Goal: Task Accomplishment & Management: Use online tool/utility

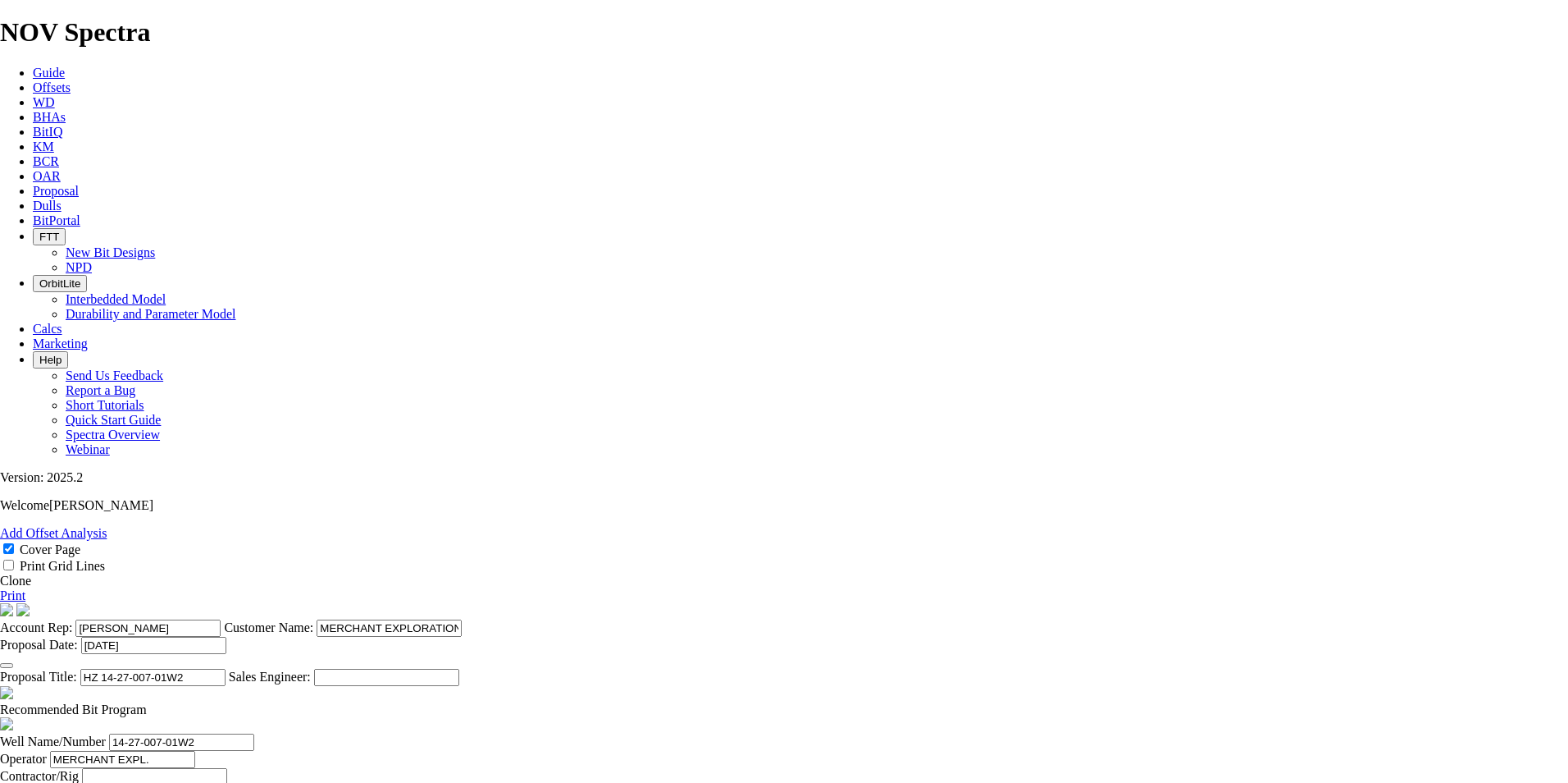
select select "field"
select select "location"
select select "province"
click at [79, 184] on span "Proposal" at bounding box center [56, 190] width 46 height 14
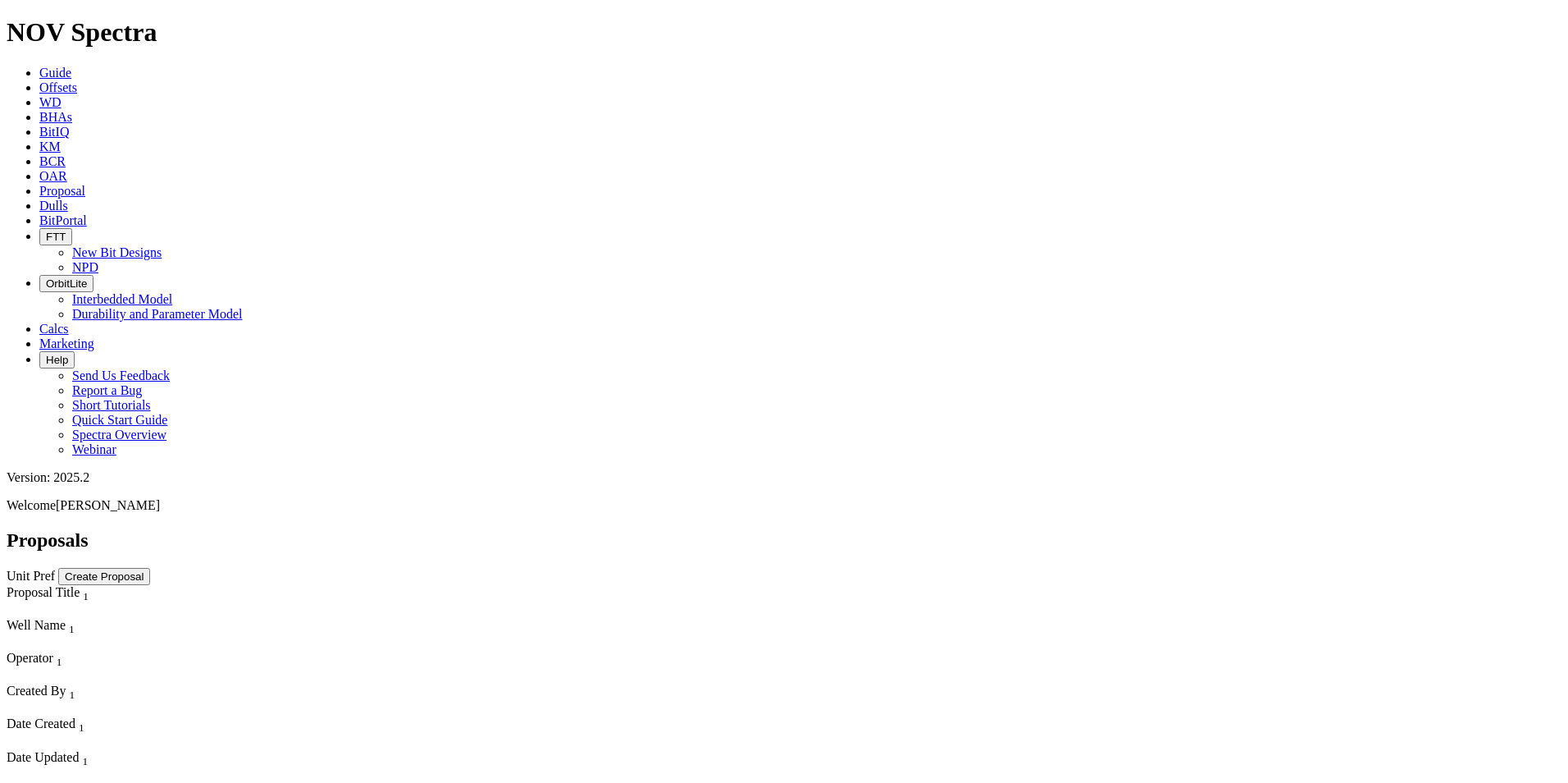
select select "field"
select select "location"
select select "province"
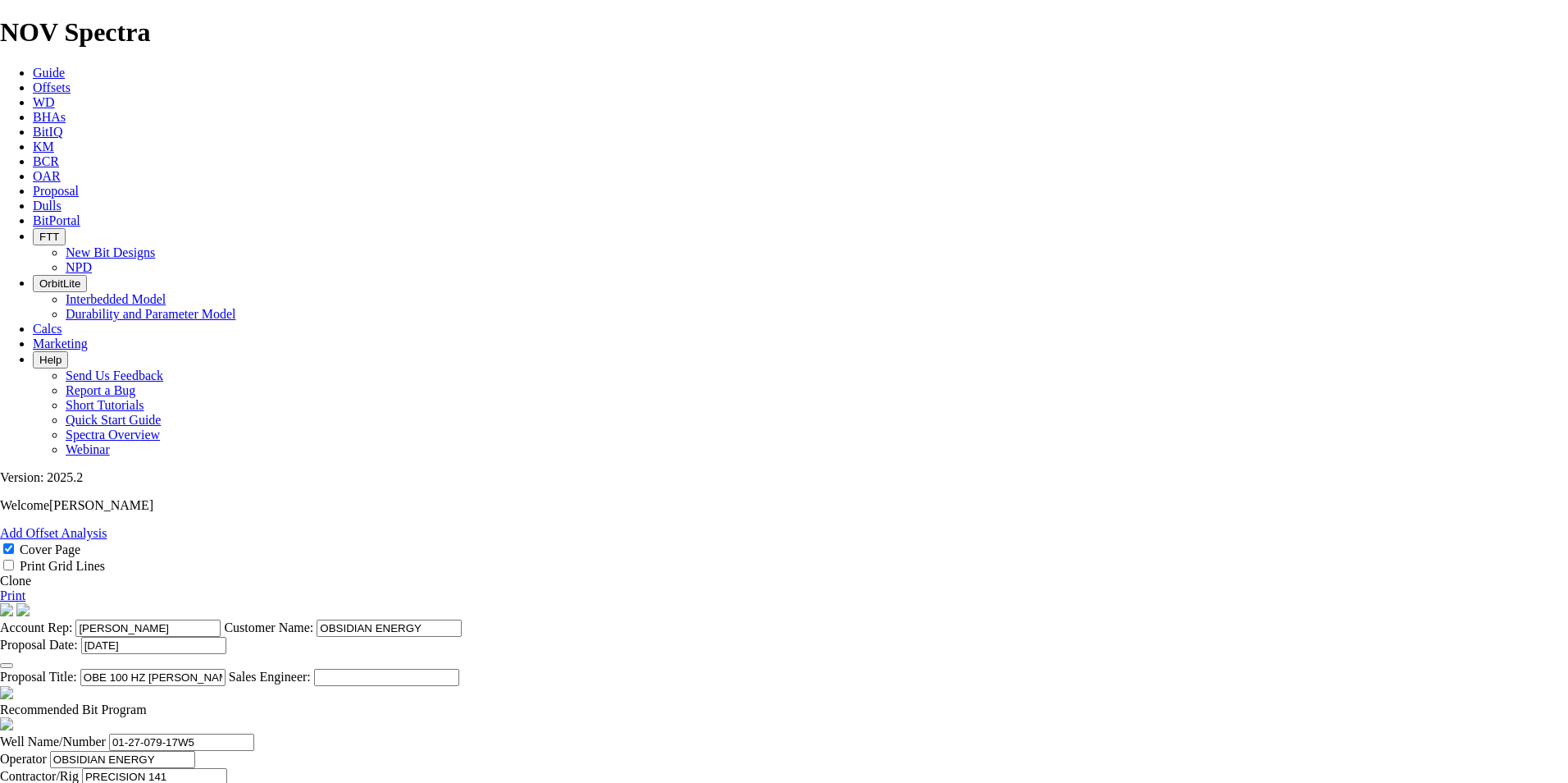
scroll to position [287, 0]
click at [147, 703] on span at bounding box center [147, 709] width 0 height 14
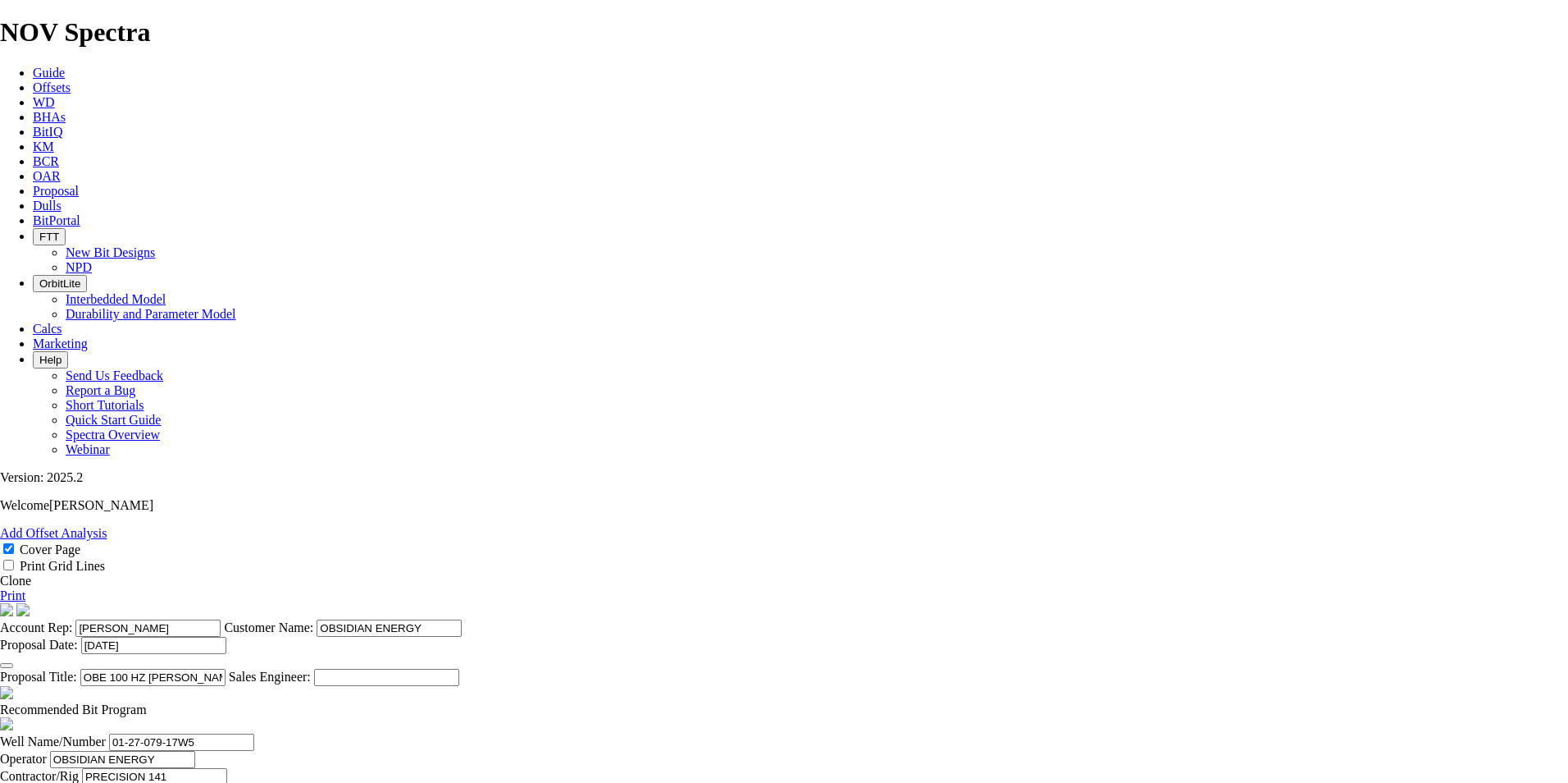
checkbox input "false"
type input "-5"
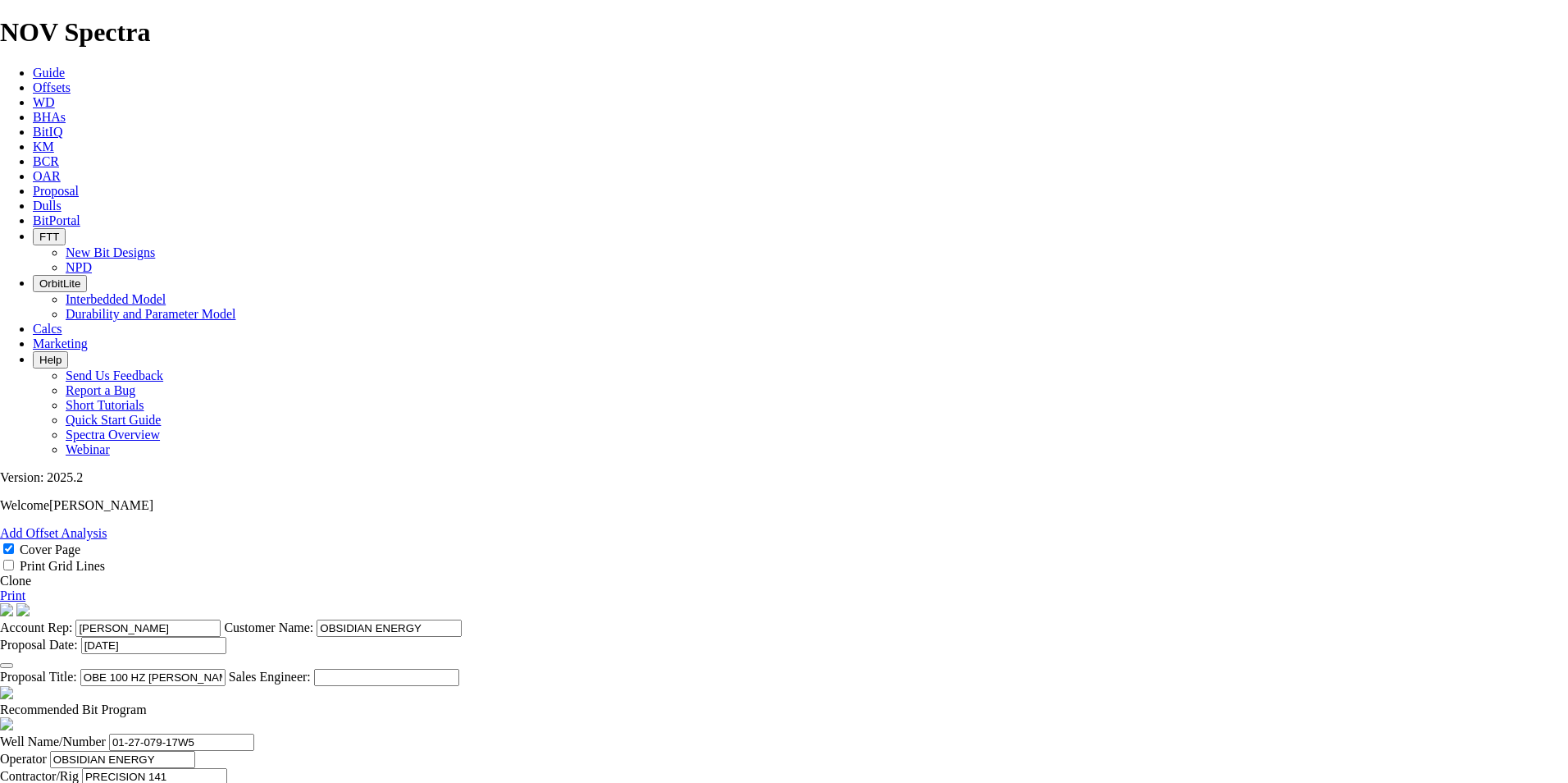
type input "5000"
type input "3.50"
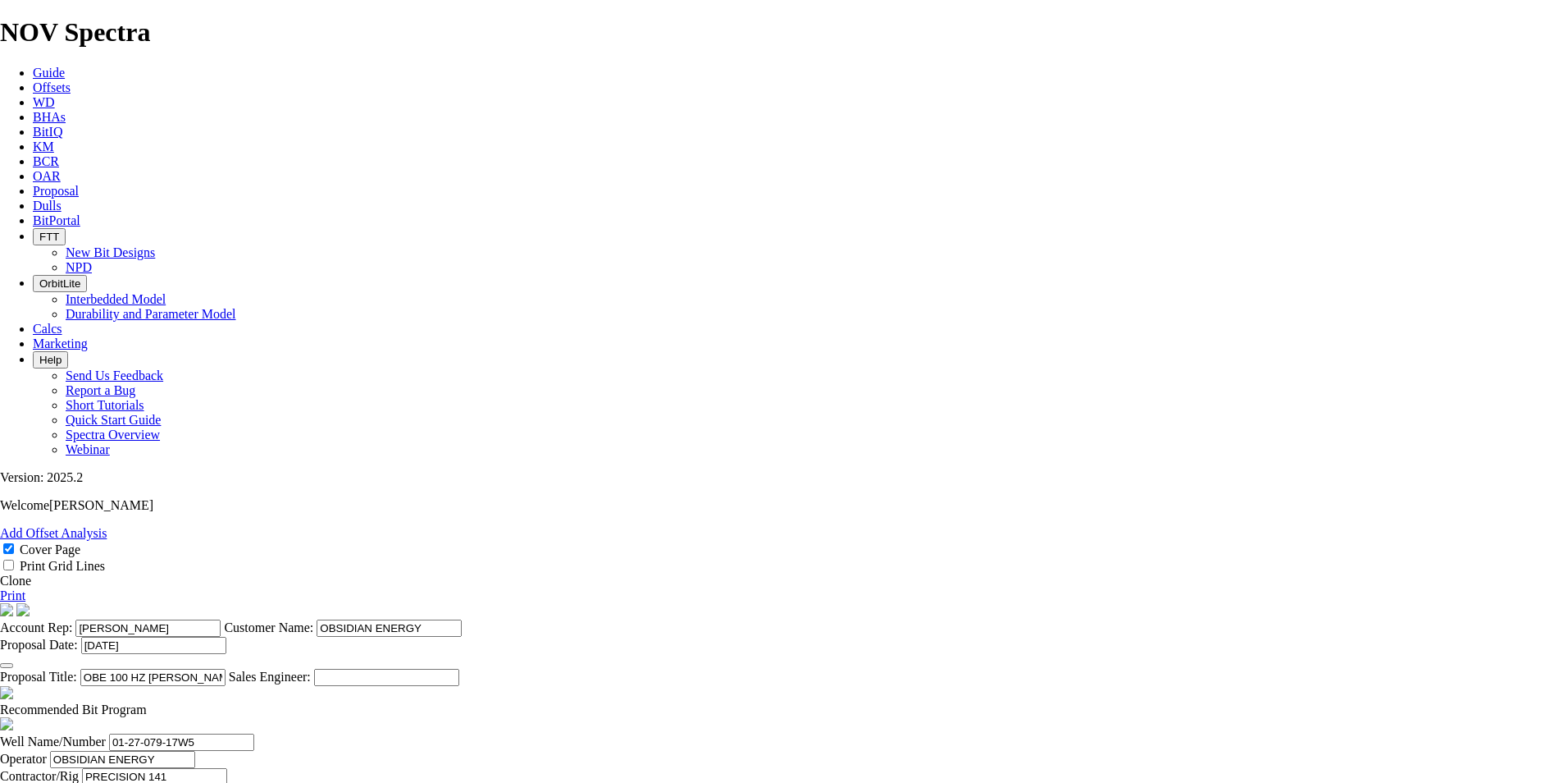
type input "3.50"
type input "28750"
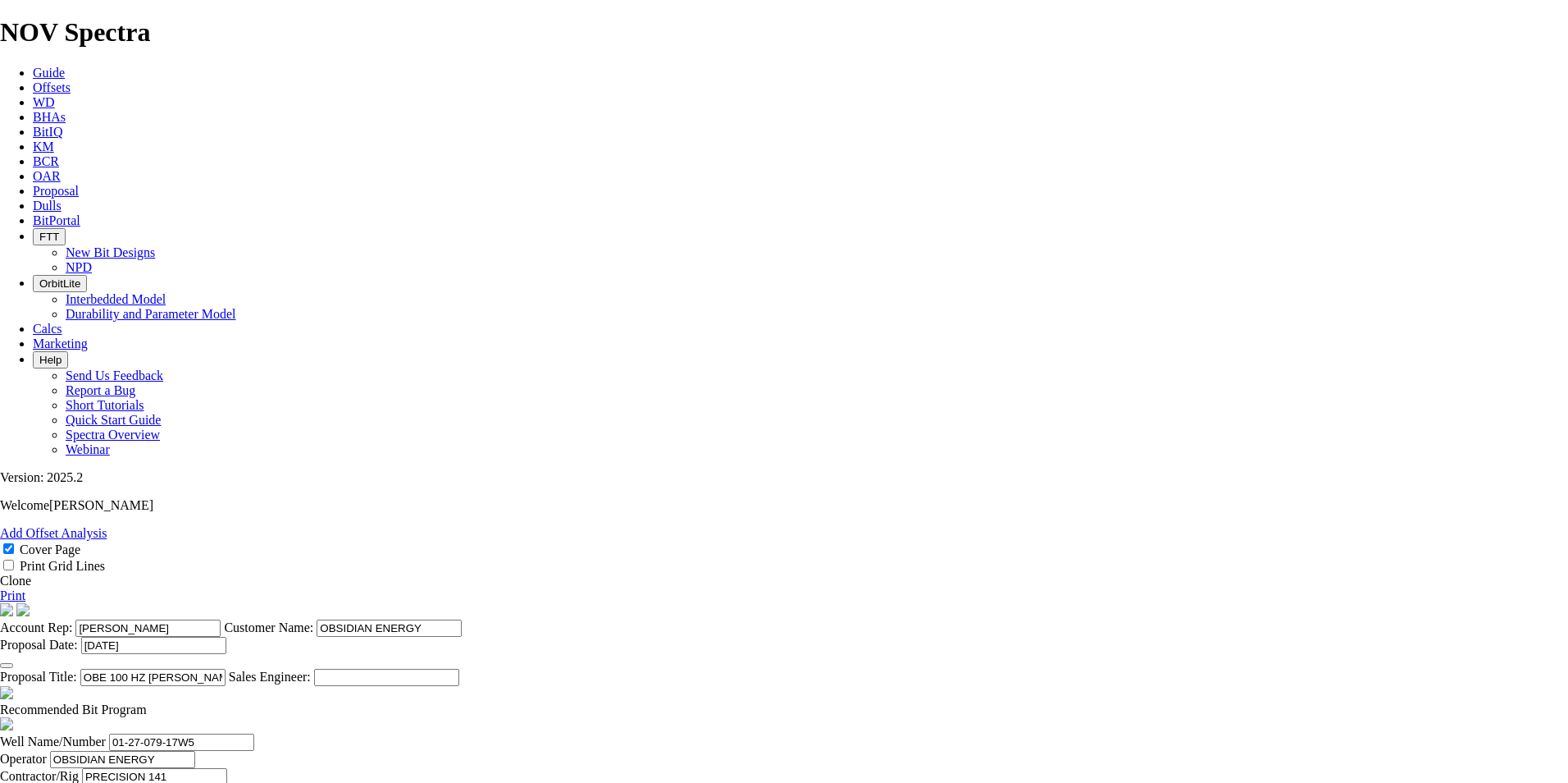
type textarea "A 200mm TK56-J2 WILL BE AVAILABLE IF PREFERRED LATERAL BITS WILL BE CHARGED AT …"
drag, startPoint x: 1515, startPoint y: 164, endPoint x: 113, endPoint y: 694, distance: 1498.8
click at [26, 588] on link "Print" at bounding box center [13, 595] width 26 height 14
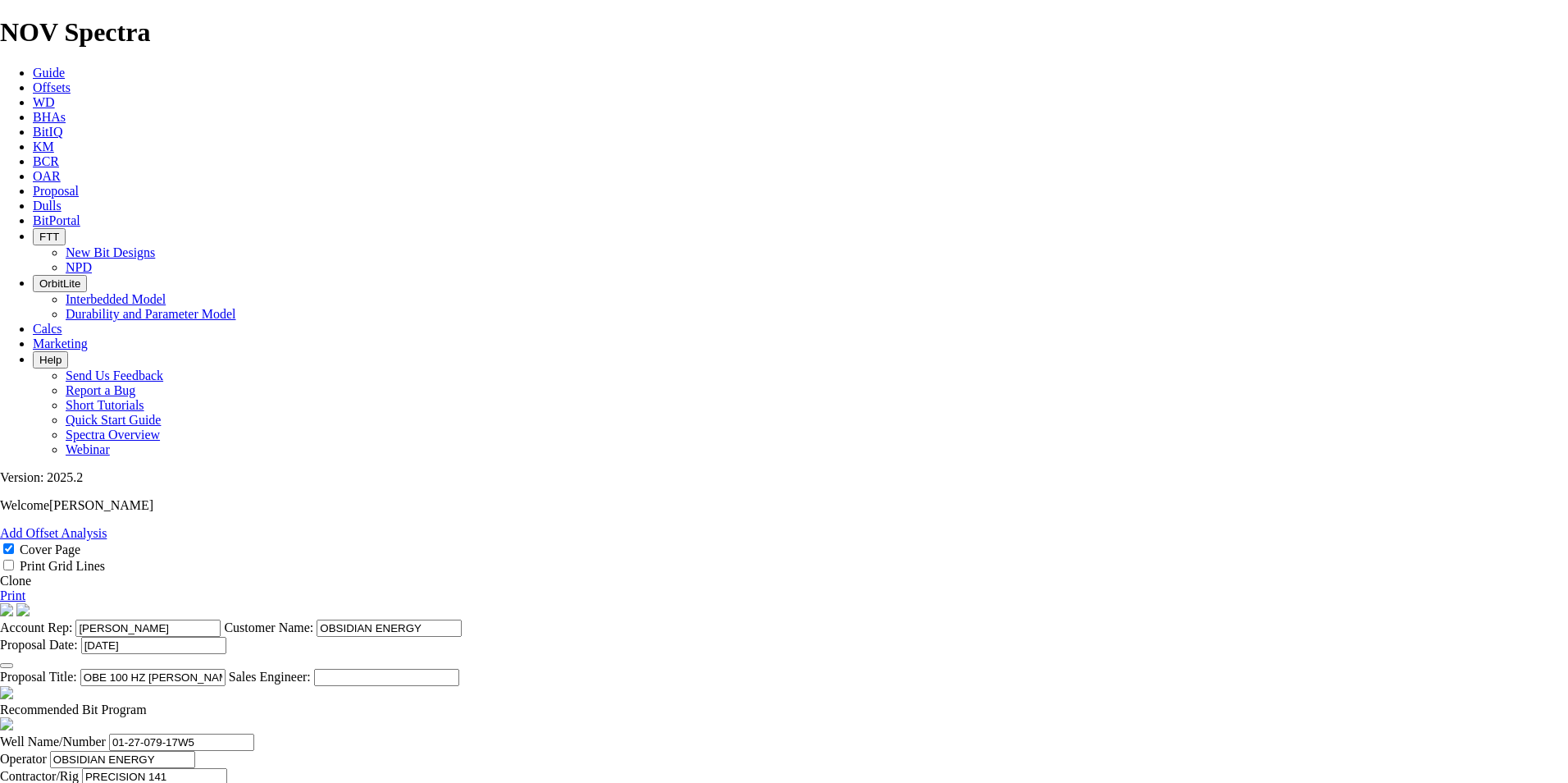
click at [33, 184] on icon at bounding box center [33, 190] width 0 height 14
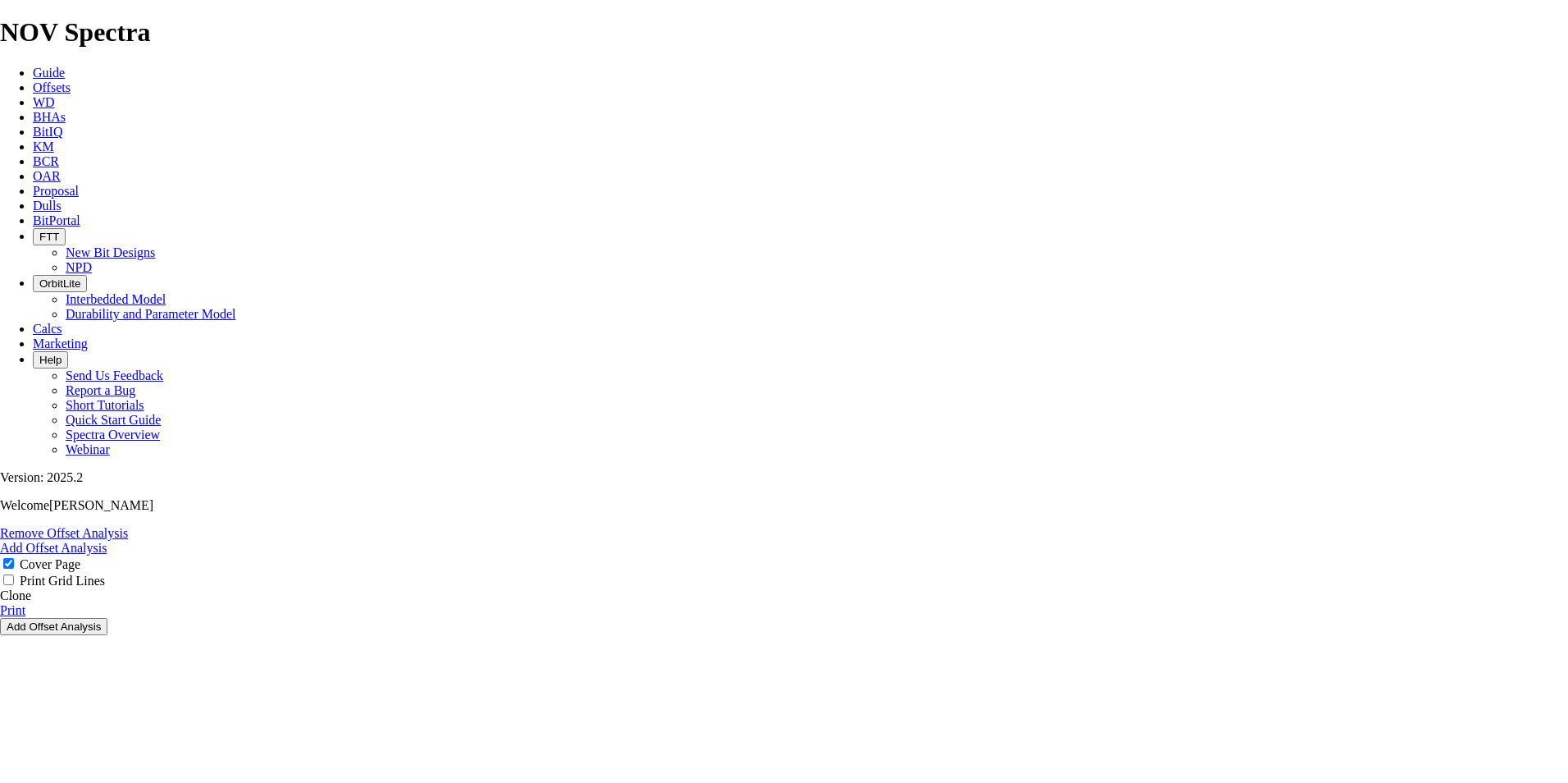
select select "field"
select select "location"
select select "province"
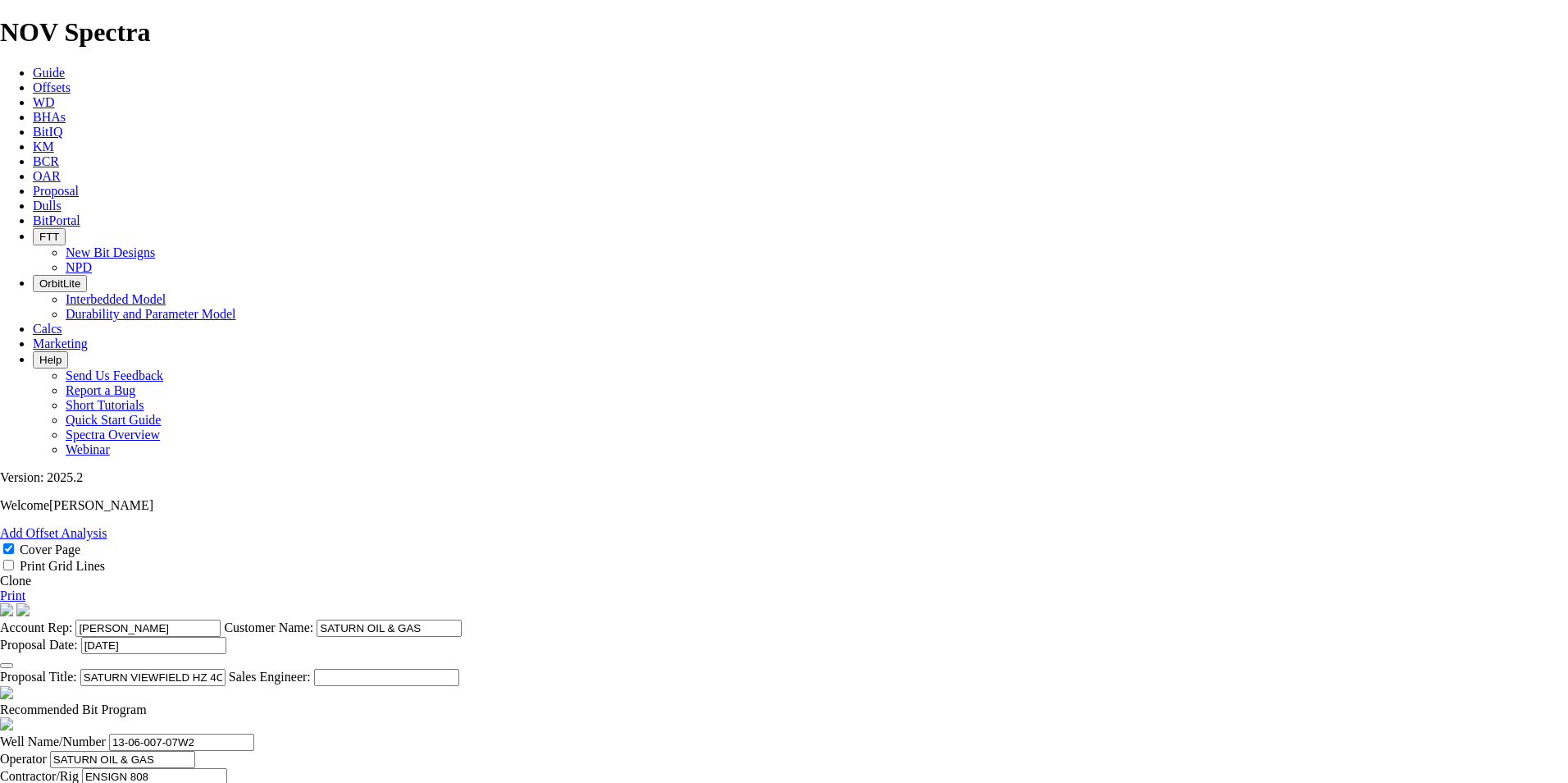
click at [31, 574] on link "Clone" at bounding box center [16, 580] width 31 height 14
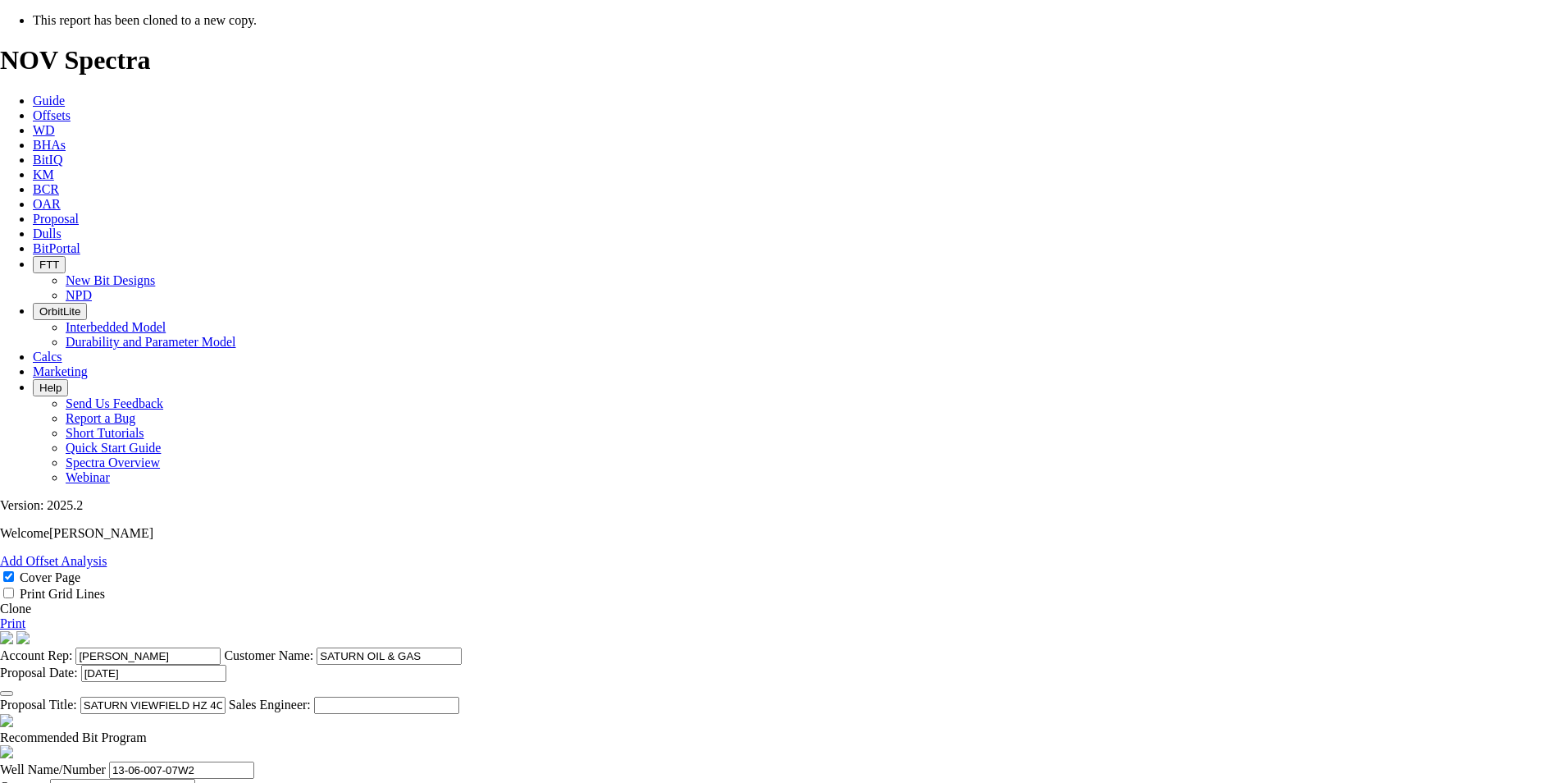
select select "field"
select select "location"
select select "province"
click at [6, 693] on icon "button" at bounding box center [6, 693] width 0 height 0
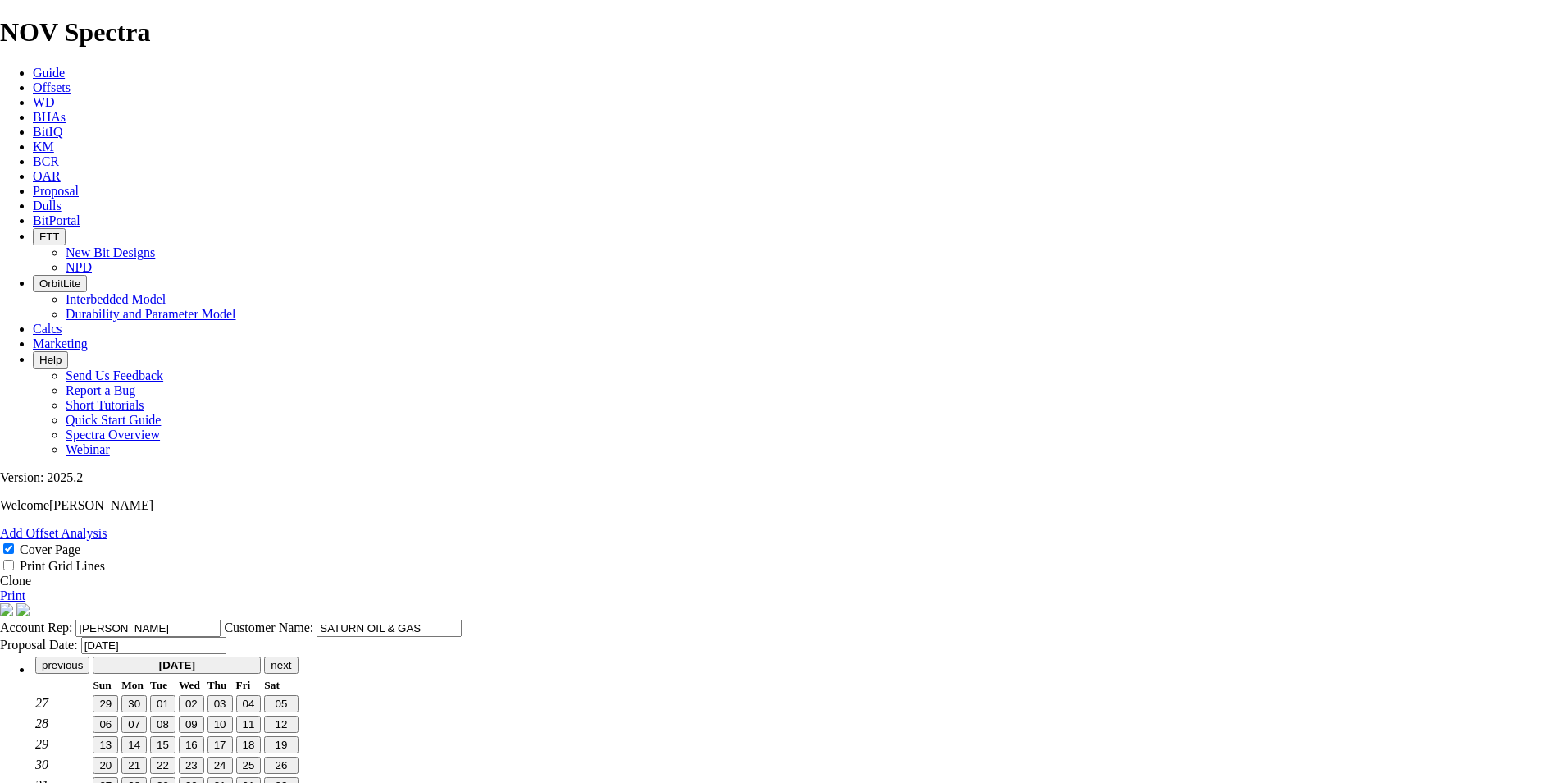
type input "[DATE]"
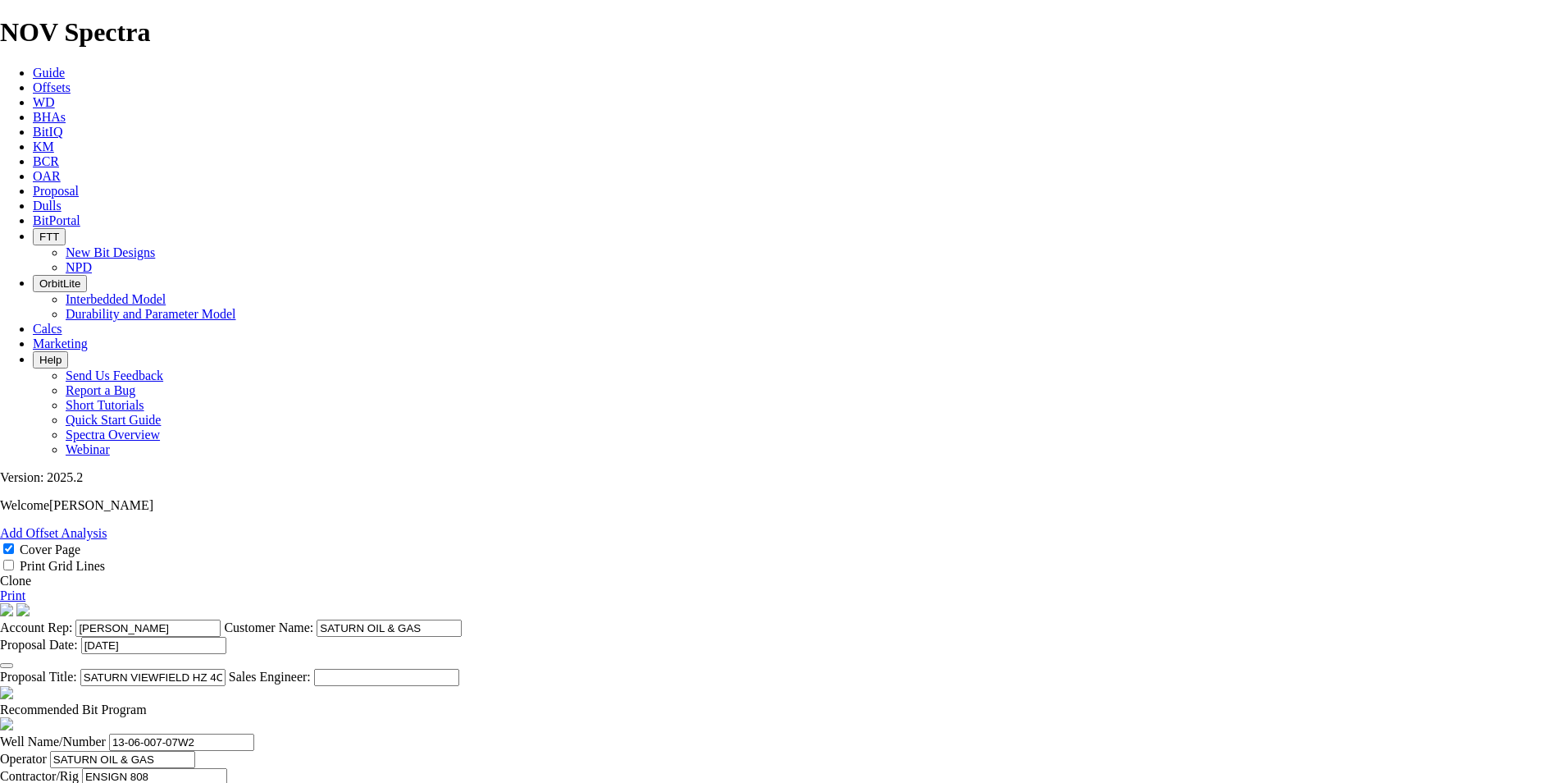
drag, startPoint x: 907, startPoint y: 626, endPoint x: 778, endPoint y: 578, distance: 137.6
click at [226, 669] on input "SATURN VIEWFIELD HZ 4C13-5-4C13-6-7-7W2" at bounding box center [153, 677] width 145 height 17
type input "SATURN HZ PEMBINA 02-32-047-11W5 (3 [PERSON_NAME])"
drag, startPoint x: 469, startPoint y: 565, endPoint x: 479, endPoint y: 387, distance: 178.3
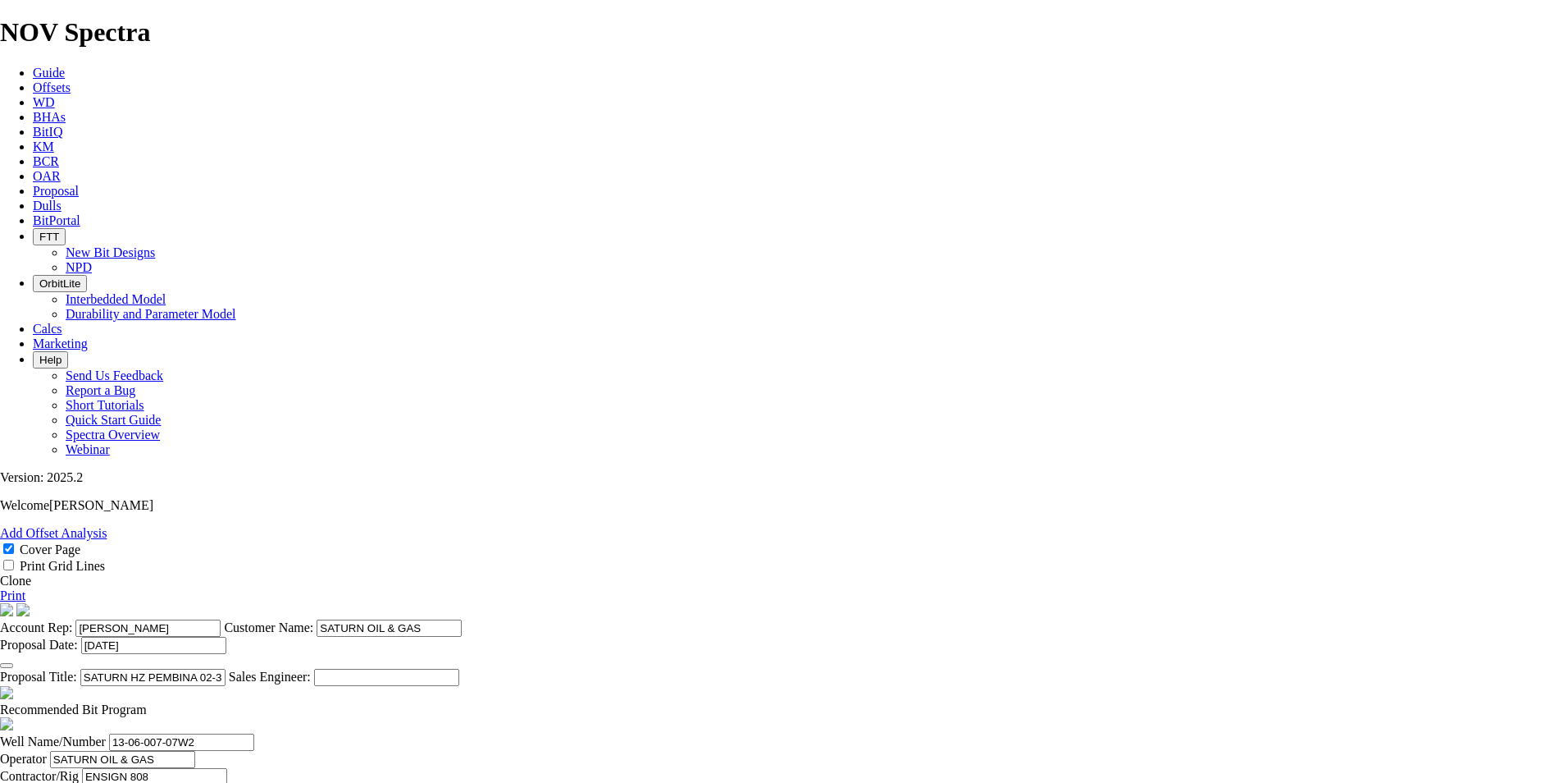
type input "02-32-047-11W5"
type input "ENSIGN 557"
click at [216, 782] on input "[PERSON_NAME]" at bounding box center [143, 793] width 145 height 17
drag, startPoint x: 810, startPoint y: 572, endPoint x: 806, endPoint y: 257, distance: 315.0
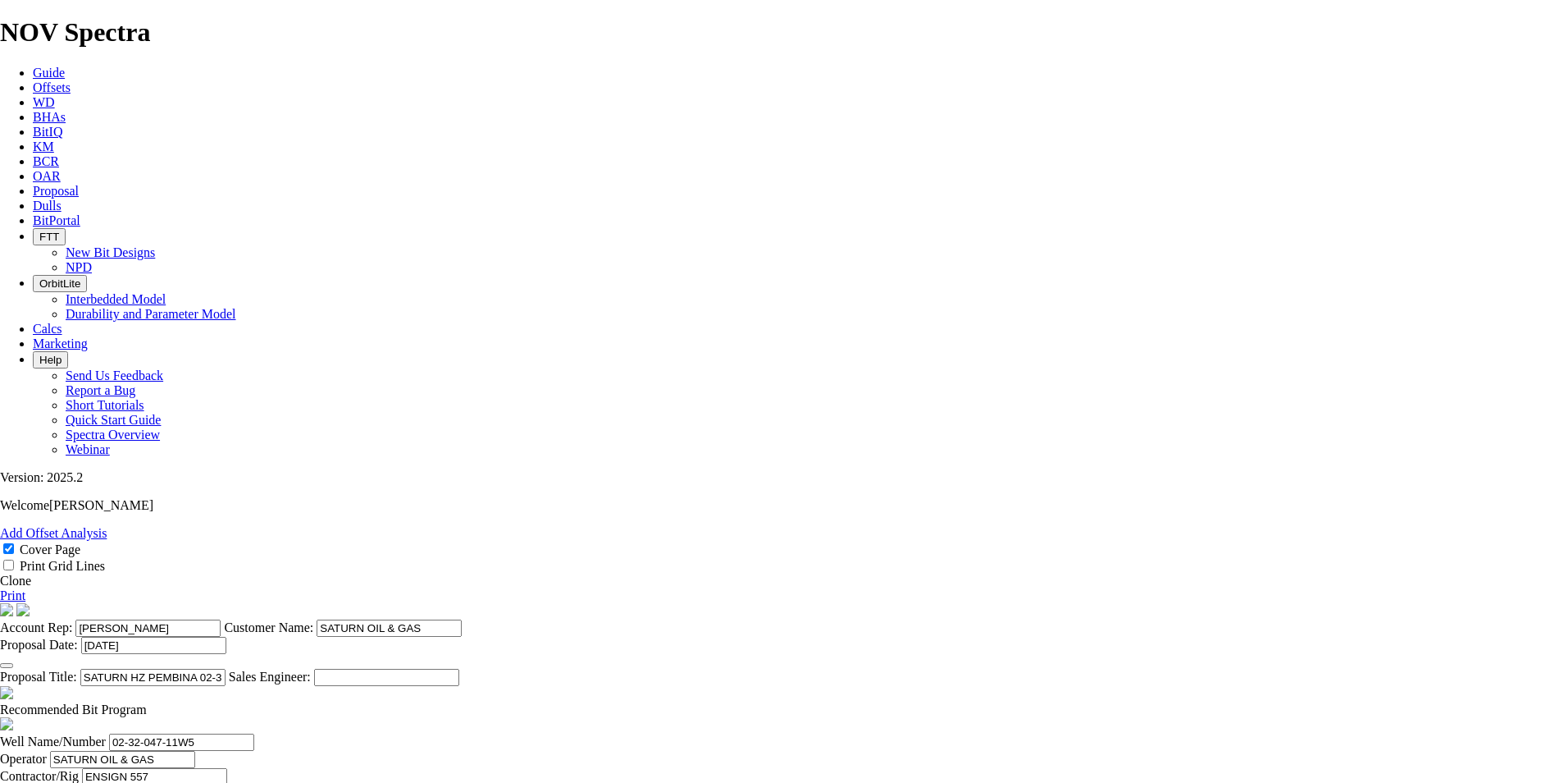
type input "[PERSON_NAME]"
type input "PEMBINA"
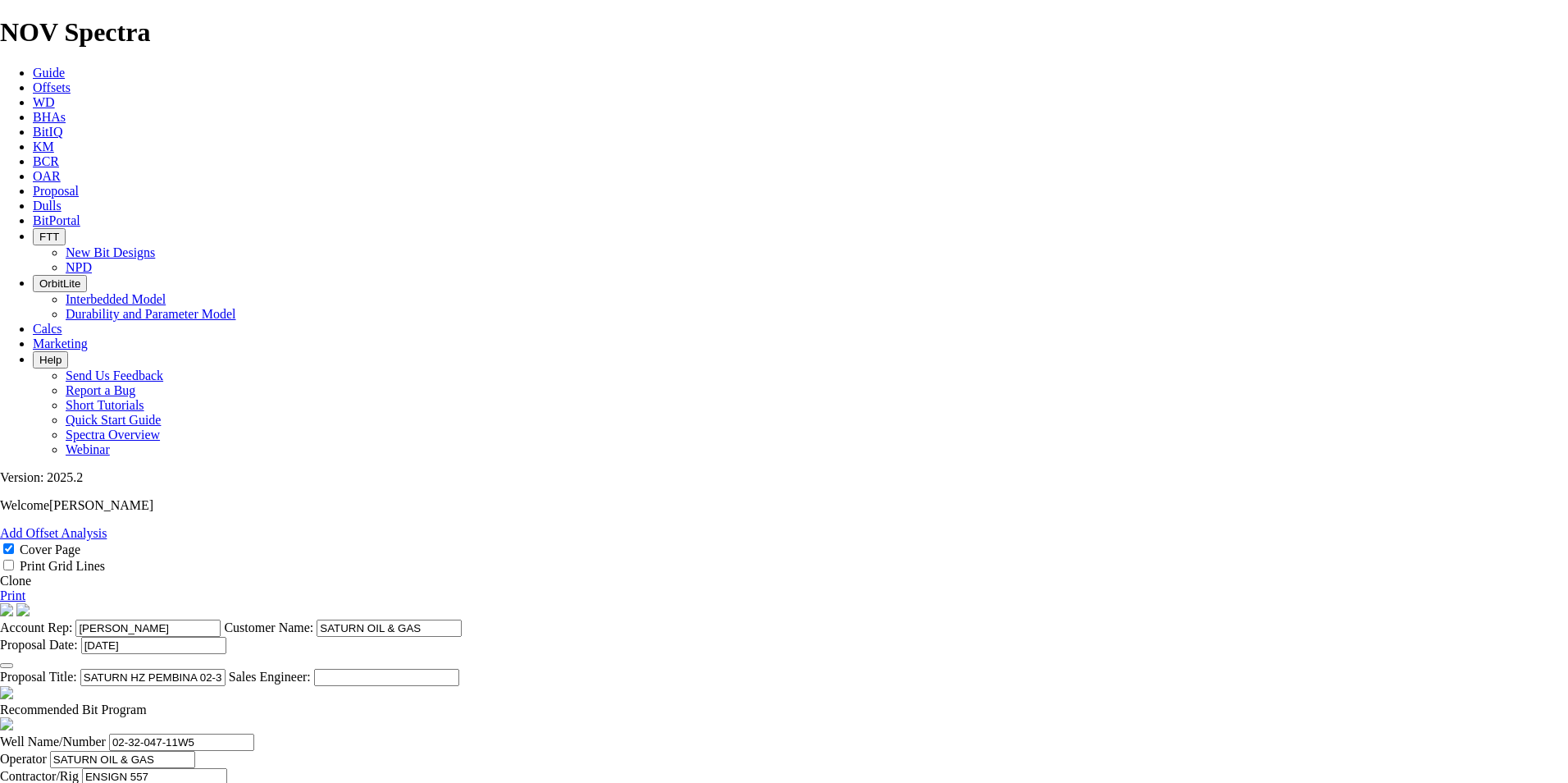
type input "15-09-011-"
type input "PEMBINA"
type input "01-08-048-11W5"
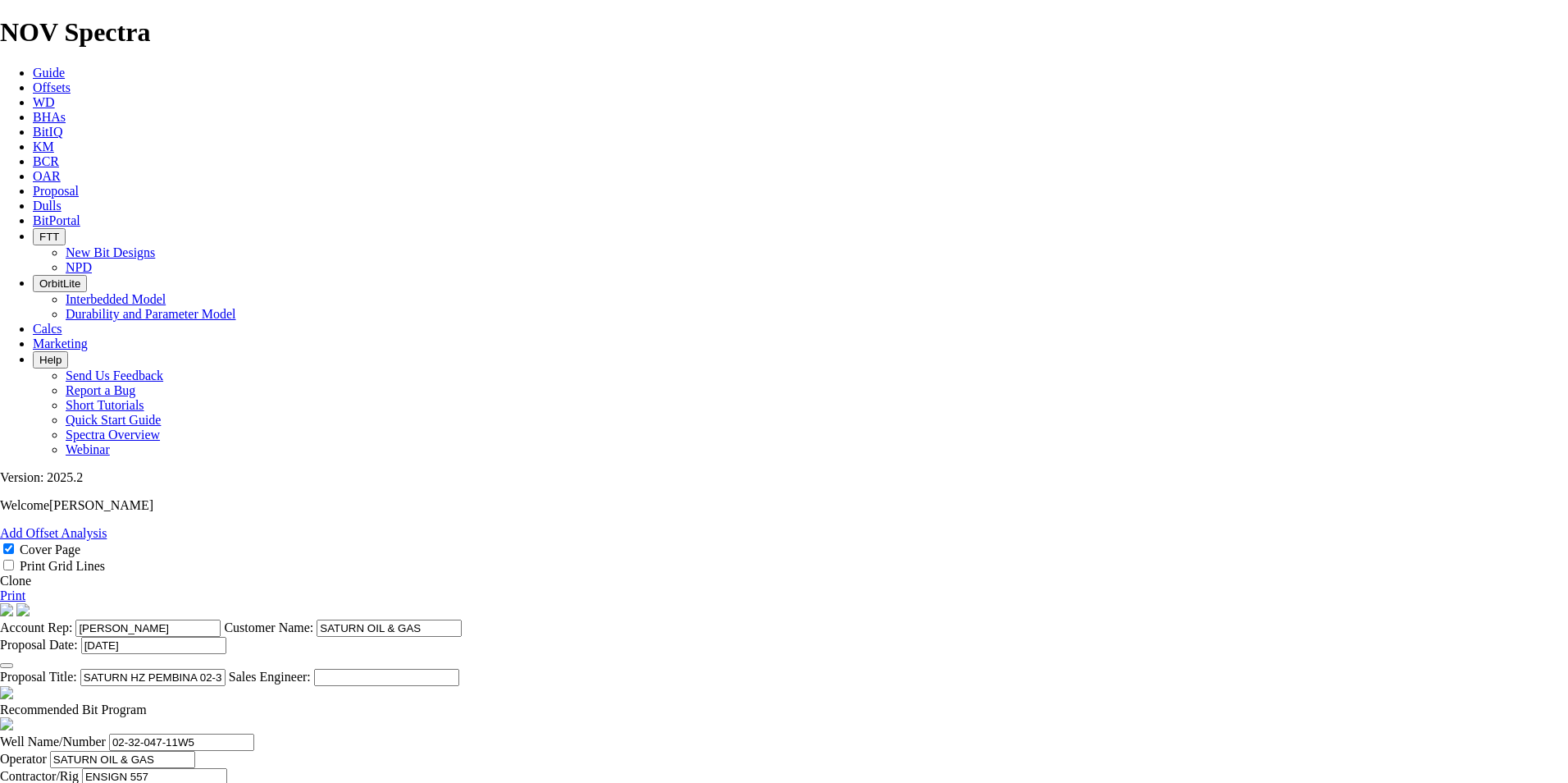
type input "[DATE]"
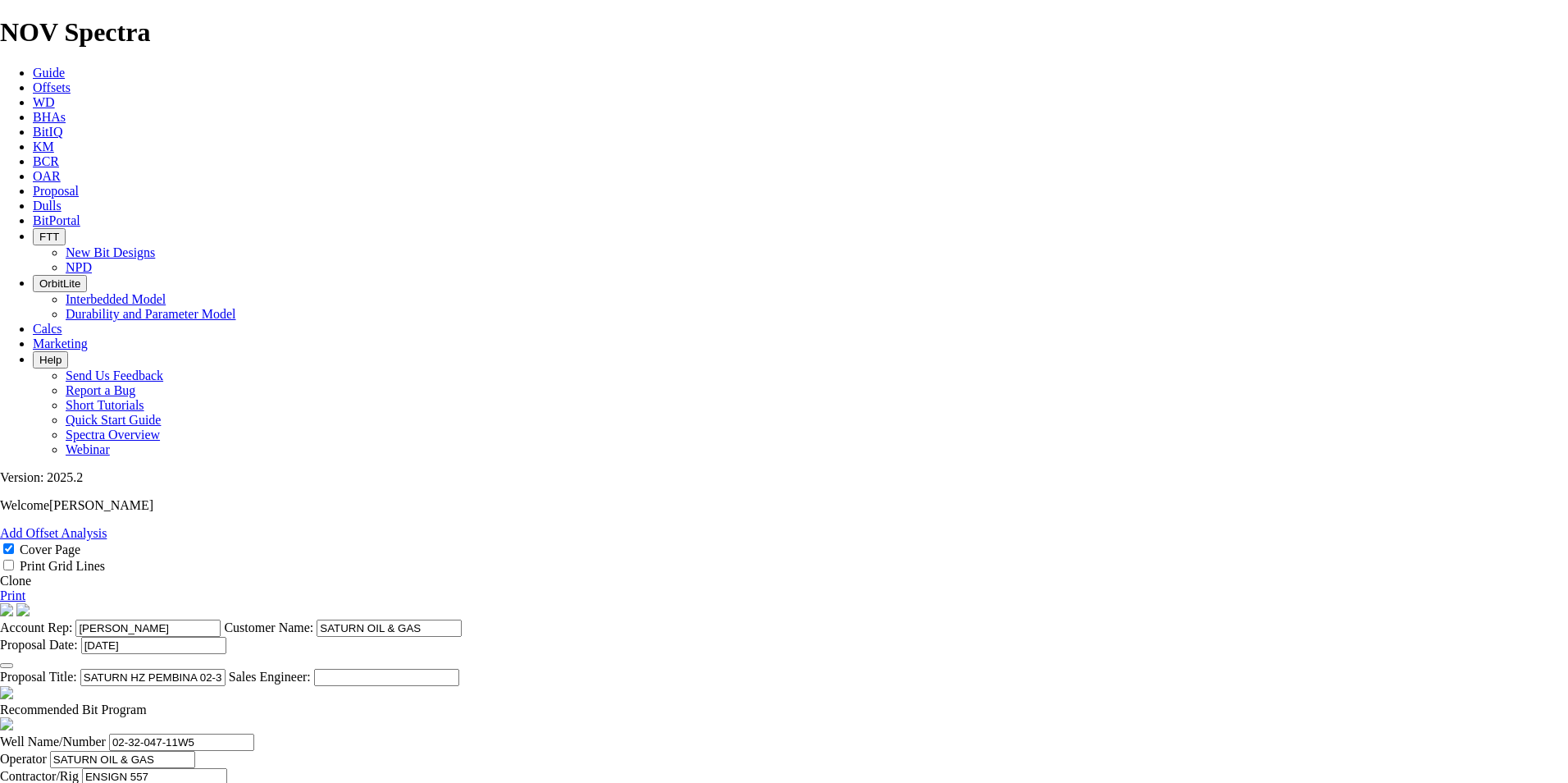
click at [147, 703] on span at bounding box center [147, 709] width 0 height 14
checkbox input "false"
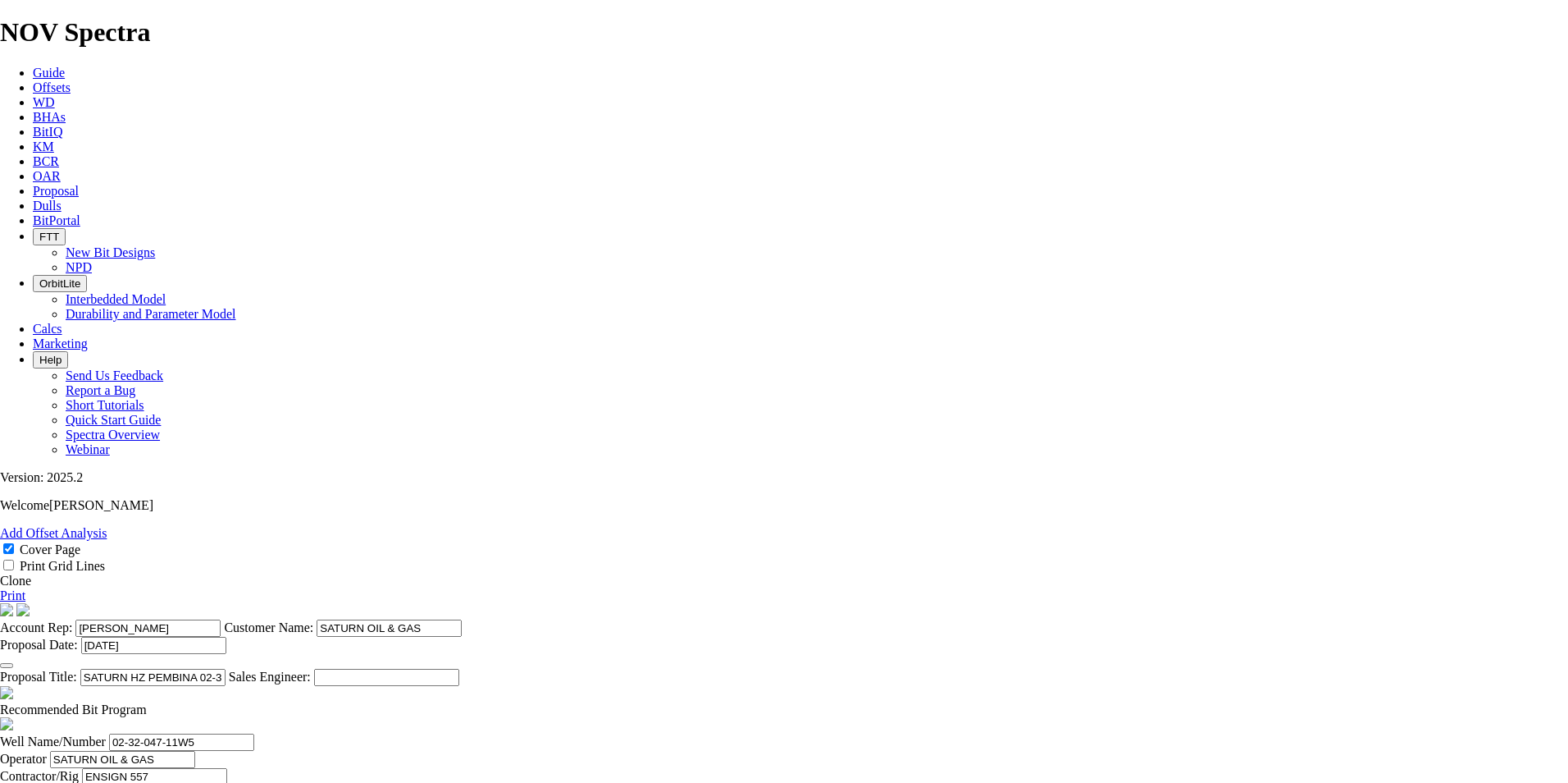
drag, startPoint x: 770, startPoint y: 501, endPoint x: 731, endPoint y: 498, distance: 39.1
type input "5415"
type input "[PERSON_NAME]"
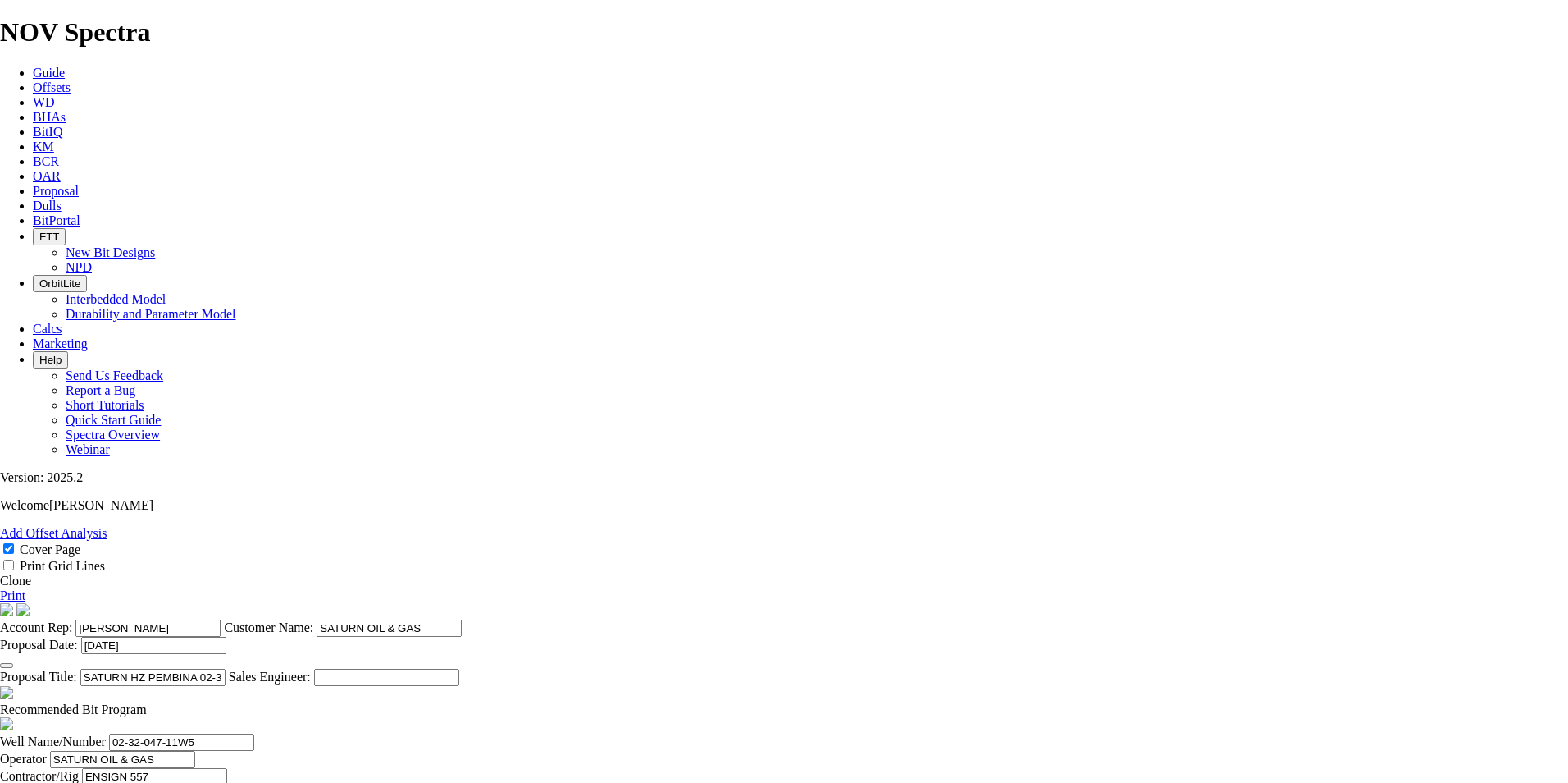
type input "[PHONE_NUMBER]"
drag, startPoint x: 527, startPoint y: 595, endPoint x: 479, endPoint y: 595, distance: 48.0
type input "250.8"
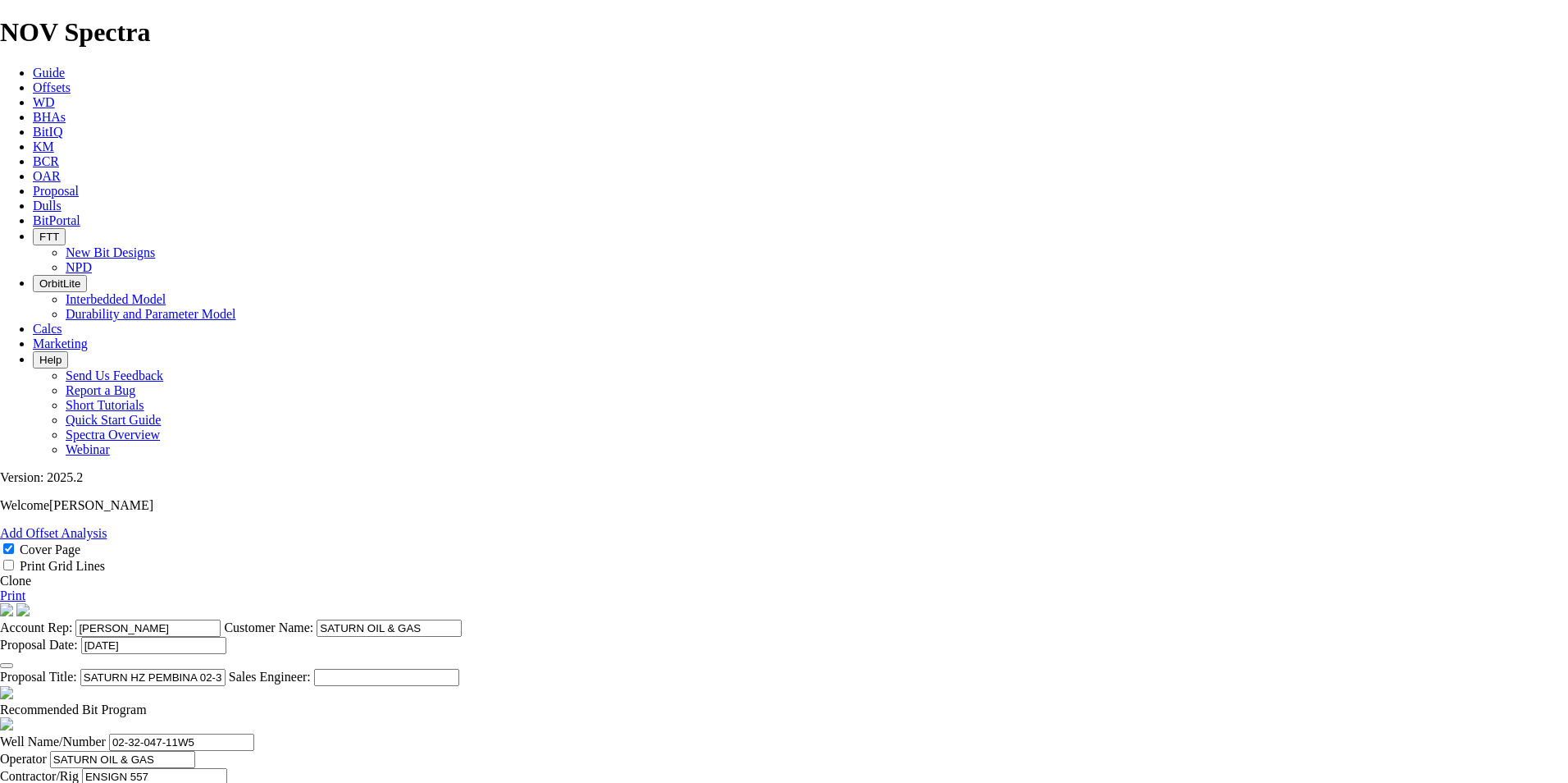
drag, startPoint x: 429, startPoint y: 639, endPoint x: 393, endPoint y: 639, distance: 36.0
type input "2"
type input "TK63-G1"
drag, startPoint x: 717, startPoint y: 711, endPoint x: 347, endPoint y: 712, distance: 370.0
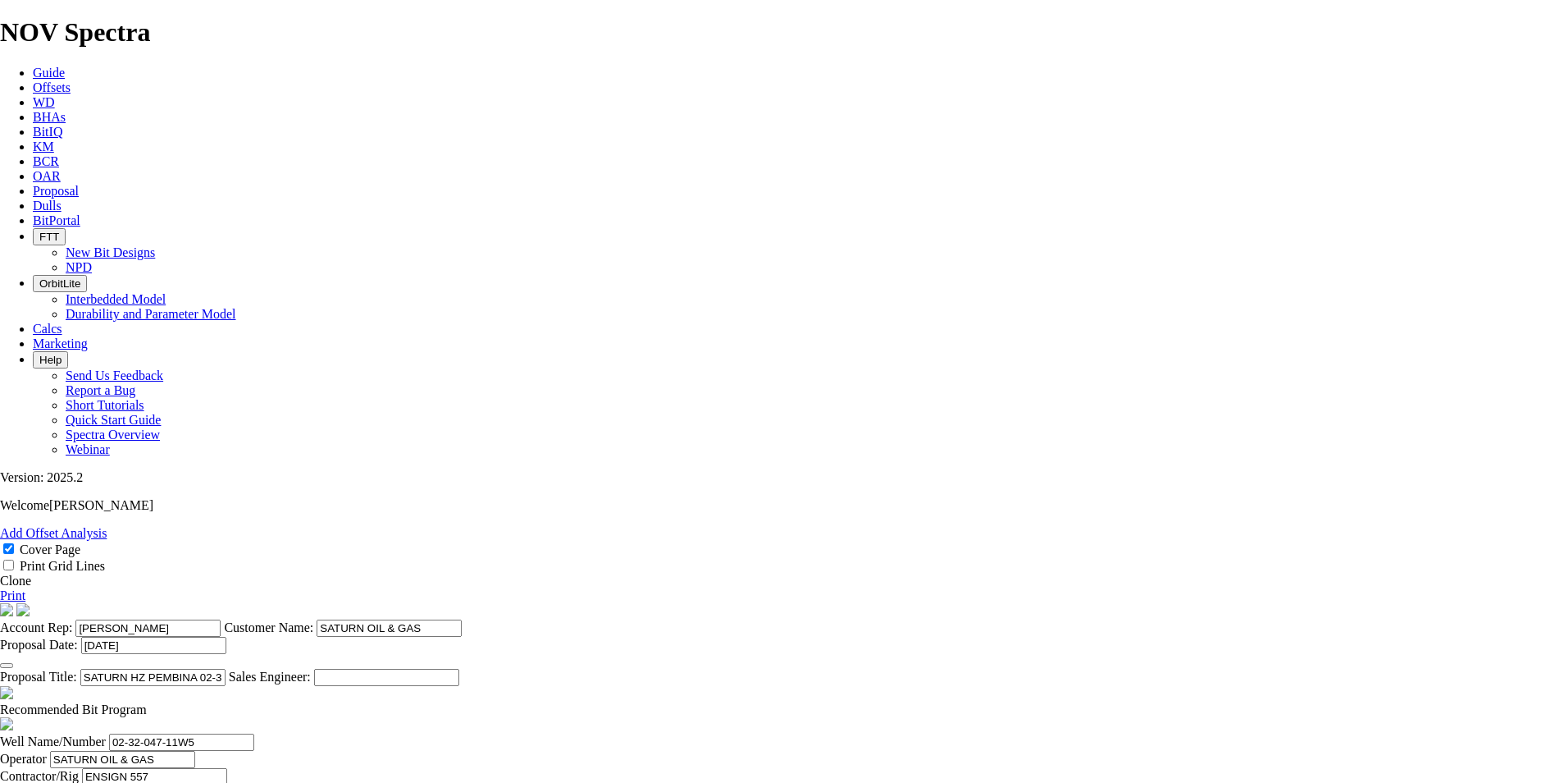
drag, startPoint x: 690, startPoint y: 637, endPoint x: 601, endPoint y: 634, distance: 89.1
type input "5099"
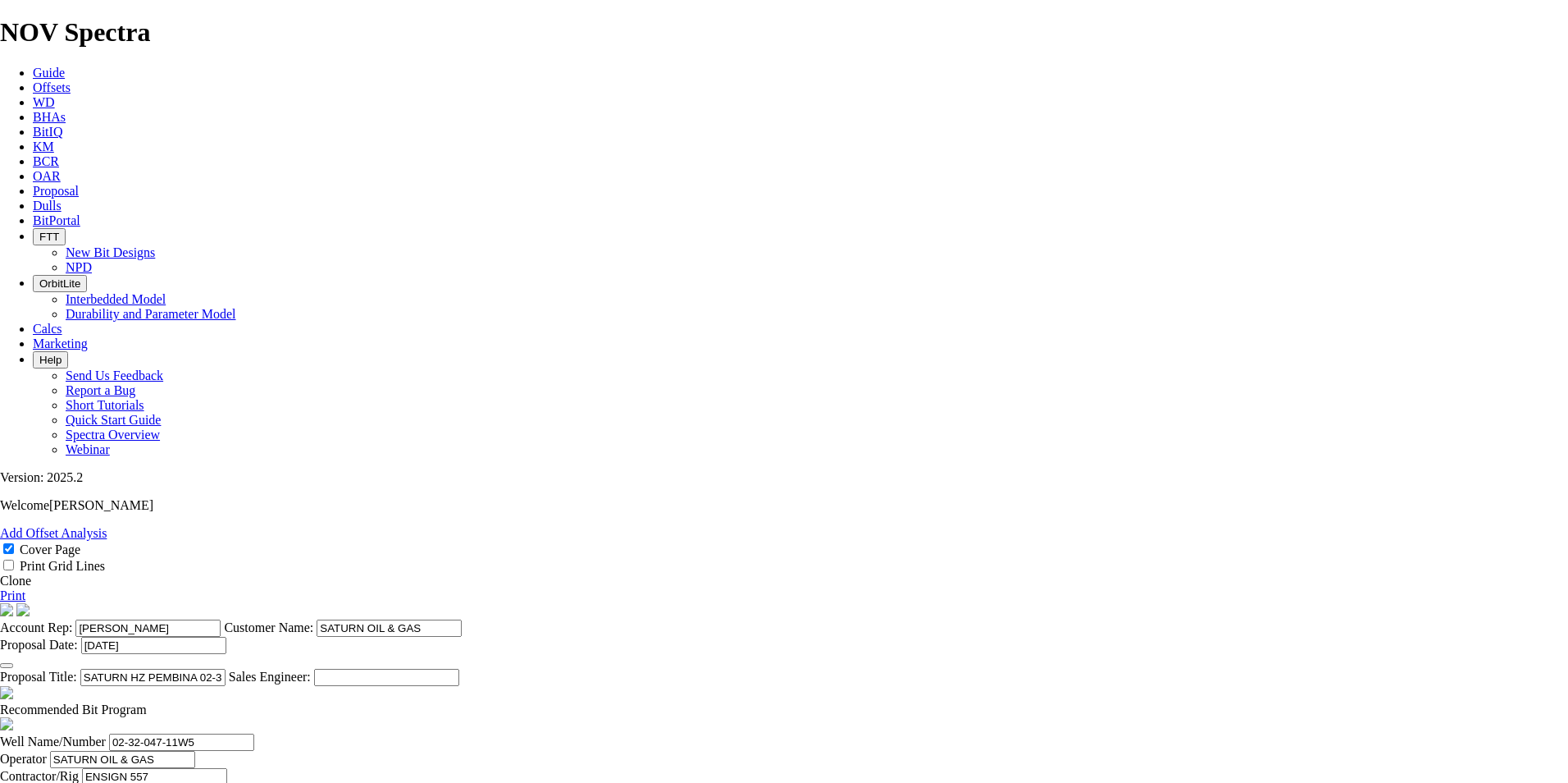
type input "65"
type input "4919"
type input "75.677"
type input "65"
type input "18000"
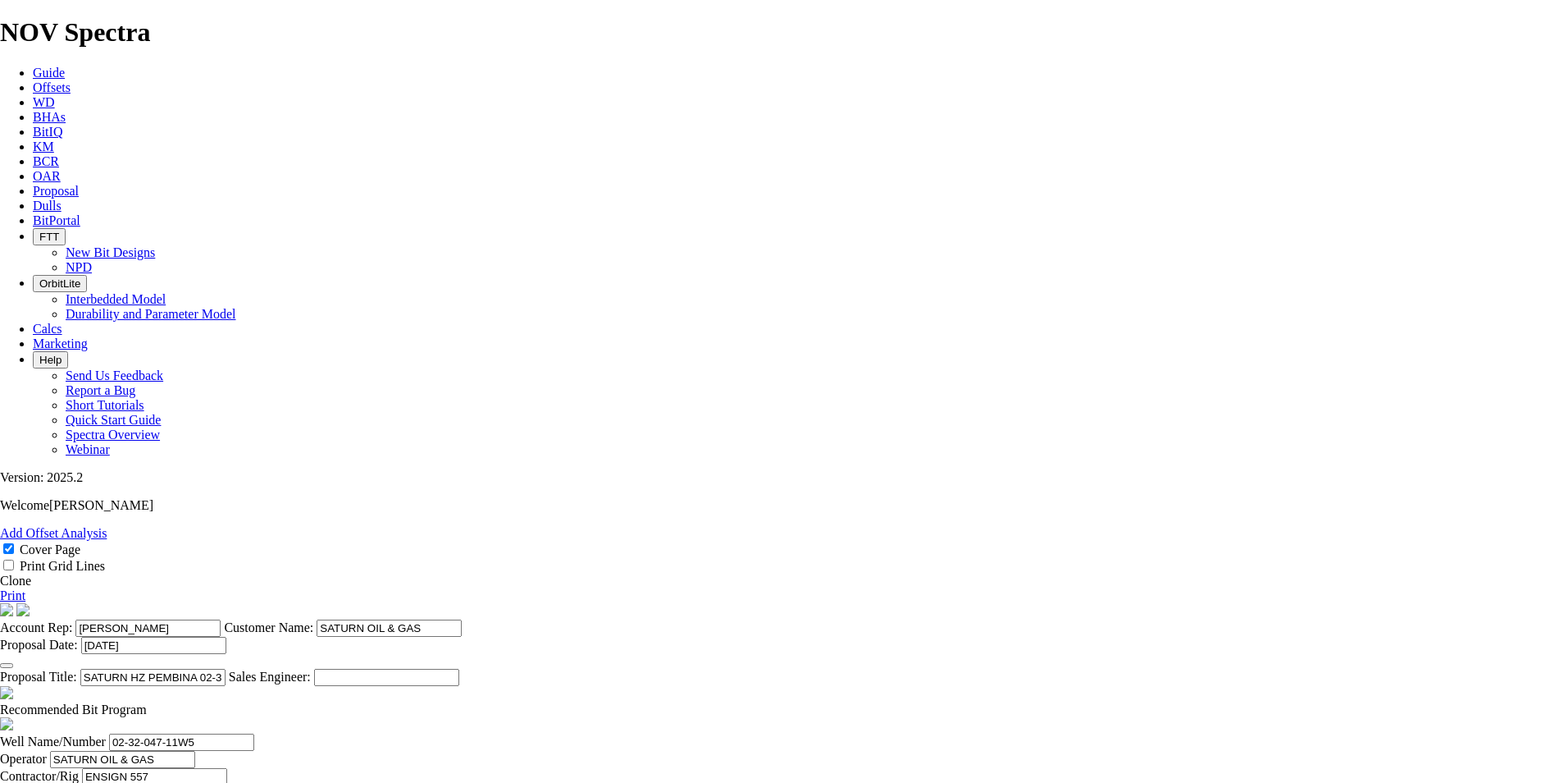
drag, startPoint x: 963, startPoint y: 593, endPoint x: 897, endPoint y: 600, distance: 66.4
type input "75"
drag, startPoint x: 641, startPoint y: 598, endPoint x: 631, endPoint y: 597, distance: 10.0
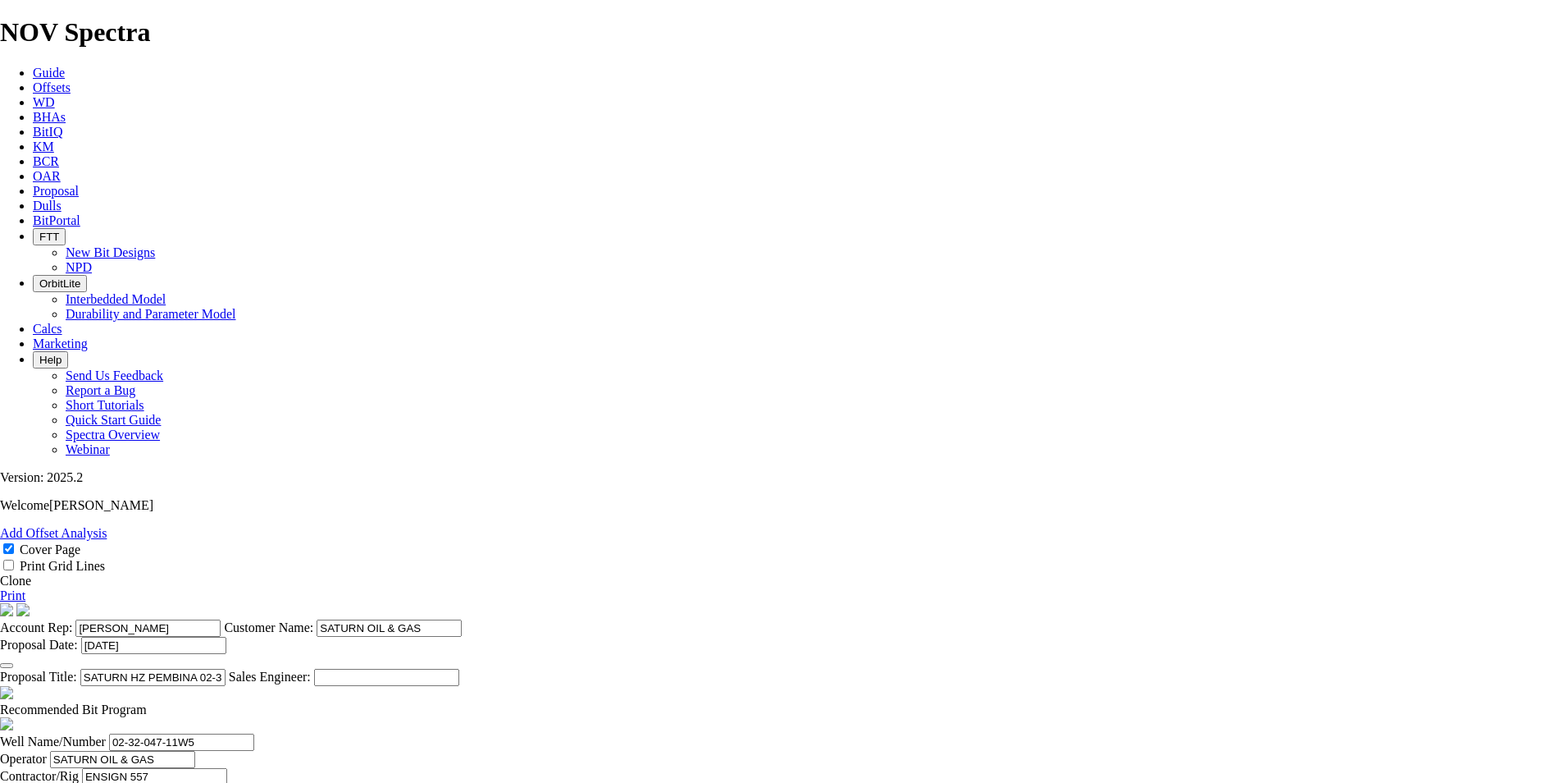
type input "610"
type input "8.1333"
drag, startPoint x: 776, startPoint y: 630, endPoint x: 679, endPoint y: 629, distance: 97.0
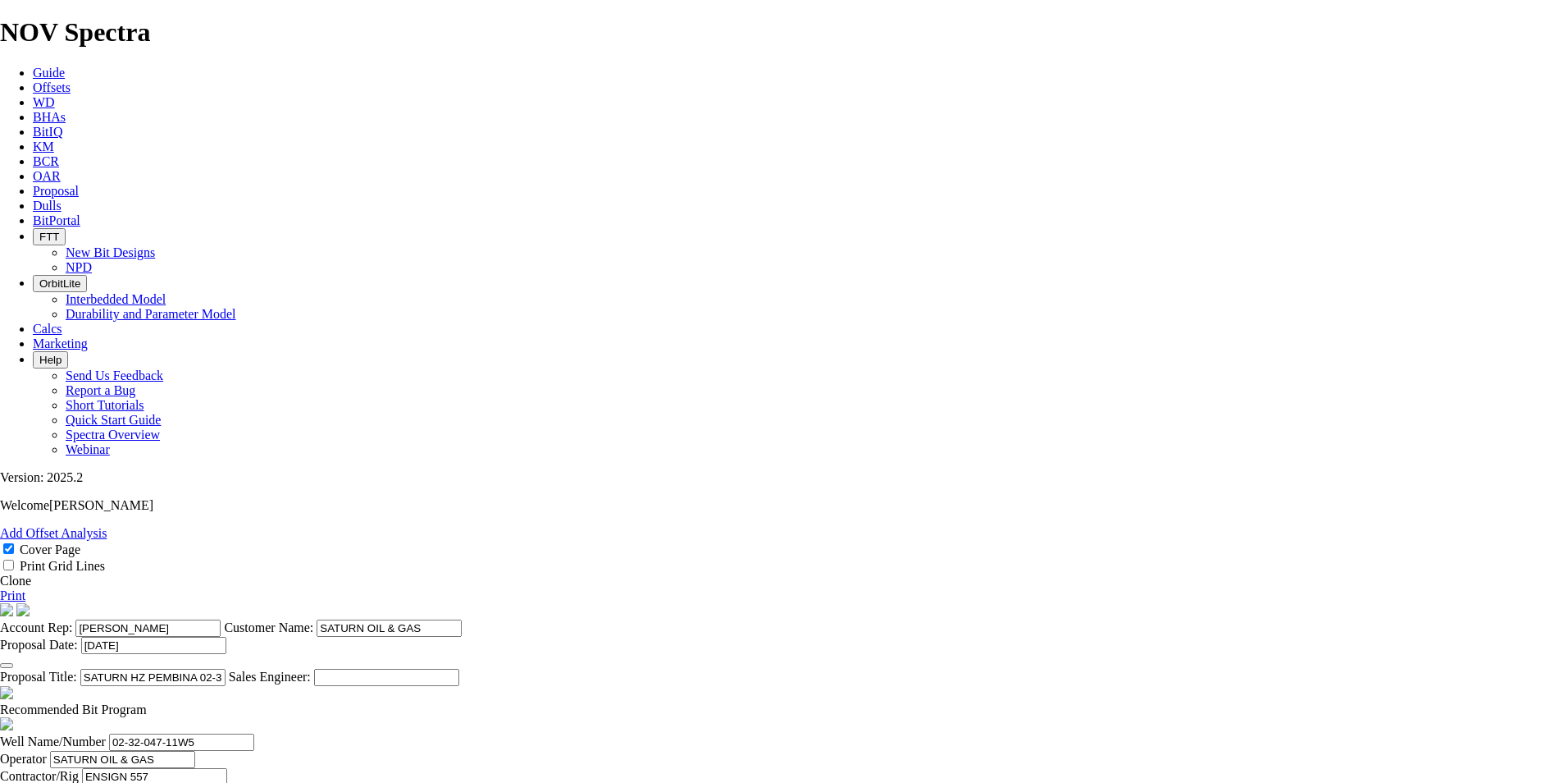
type input "4489"
drag, startPoint x: 846, startPoint y: 632, endPoint x: 975, endPoint y: 647, distance: 129.9
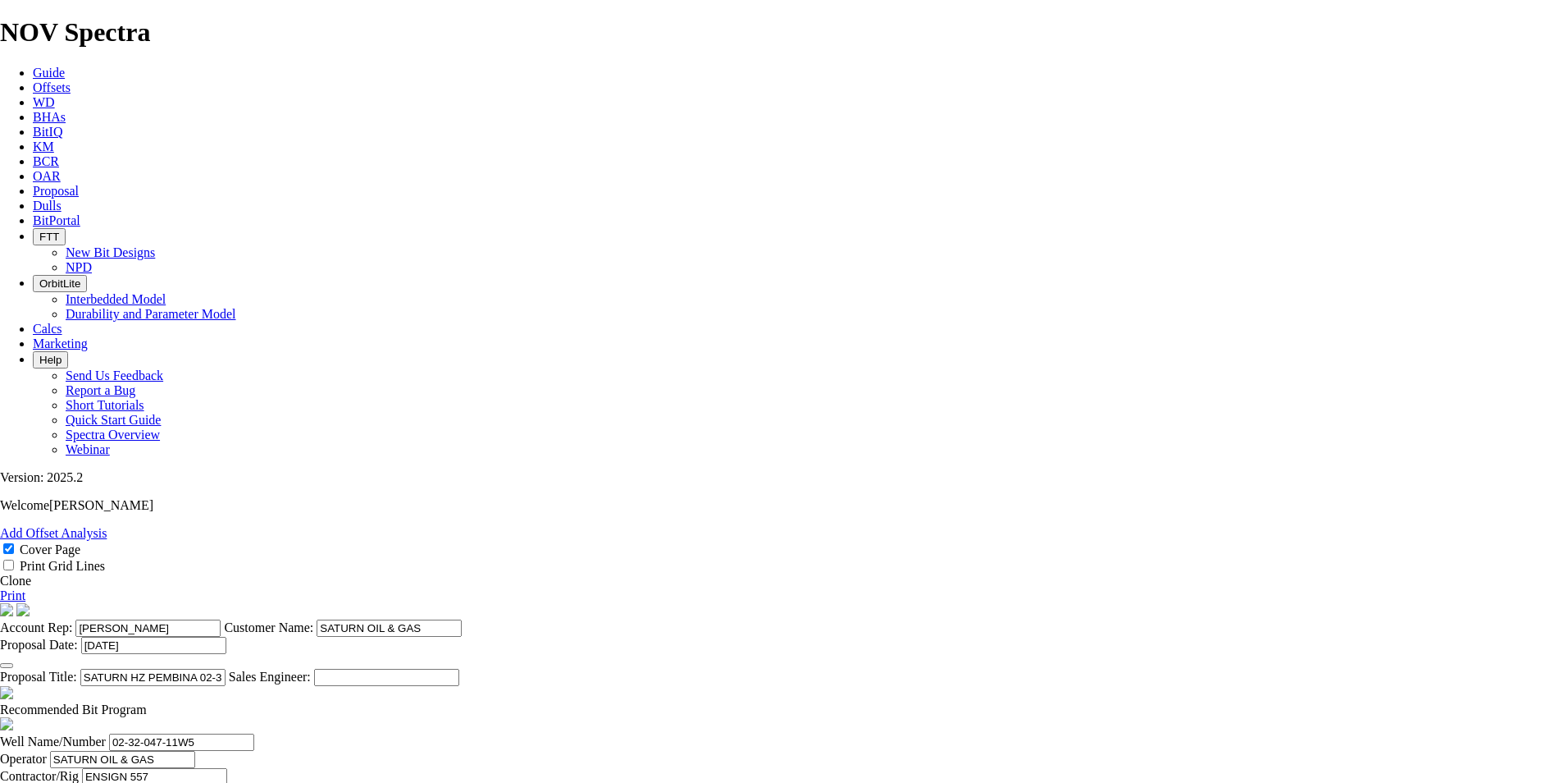
scroll to position [0, 0]
type input "69.0615"
drag, startPoint x: 945, startPoint y: 637, endPoint x: 903, endPoint y: 632, distance: 42.3
drag, startPoint x: 942, startPoint y: 631, endPoint x: 918, endPoint y: 632, distance: 24.0
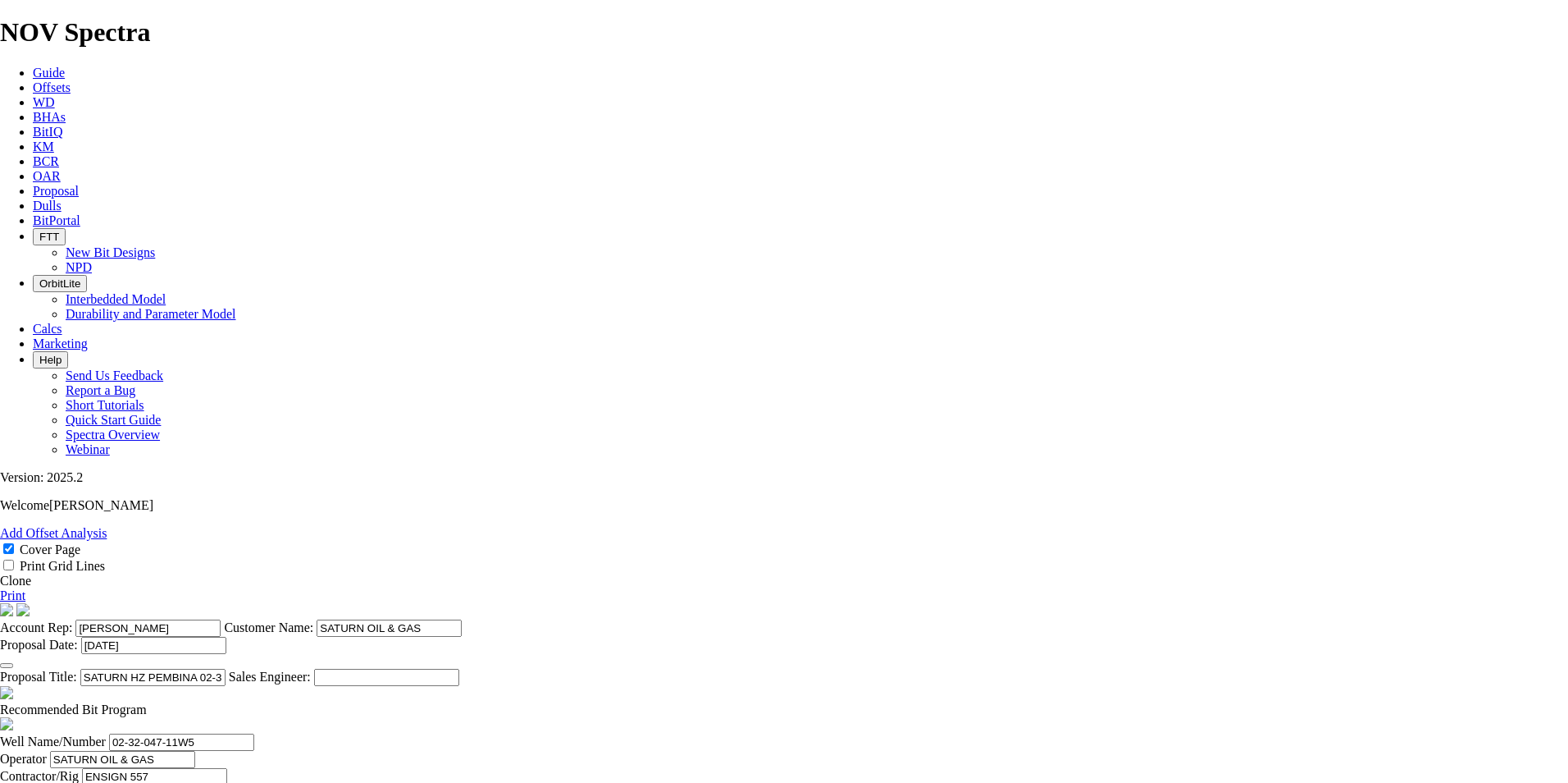
type input "65"
type input "TK63-B1"
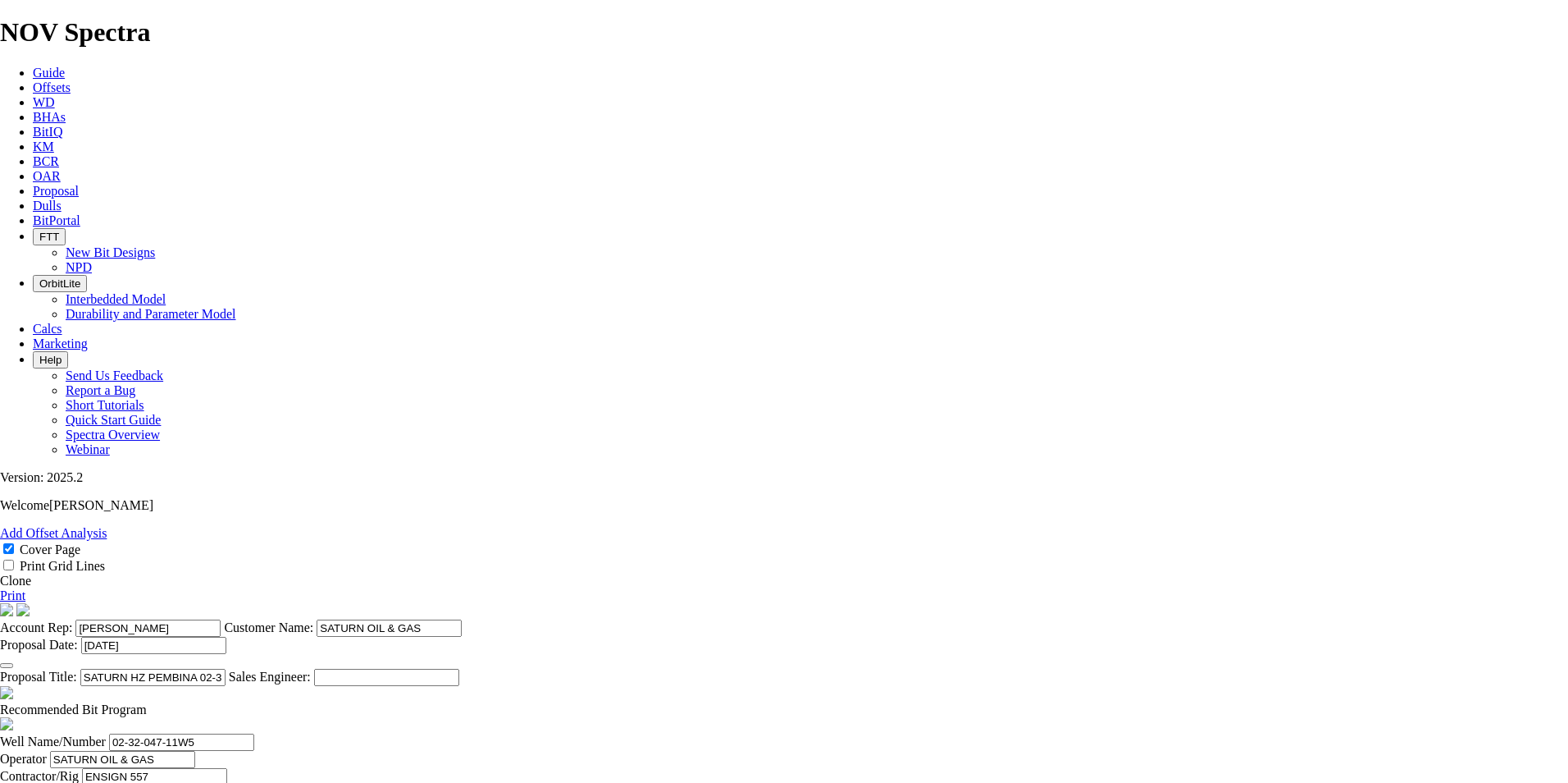
click at [26, 588] on link "Print" at bounding box center [13, 595] width 26 height 14
type textarea "THE BIT RECOMMENDATIONS AND PRICING ABOVE ARE APPLICABLE TO ALL [PERSON_NAME] A…"
click at [26, 588] on link "Print" at bounding box center [13, 595] width 26 height 14
drag, startPoint x: 606, startPoint y: 632, endPoint x: 645, endPoint y: 612, distance: 43.8
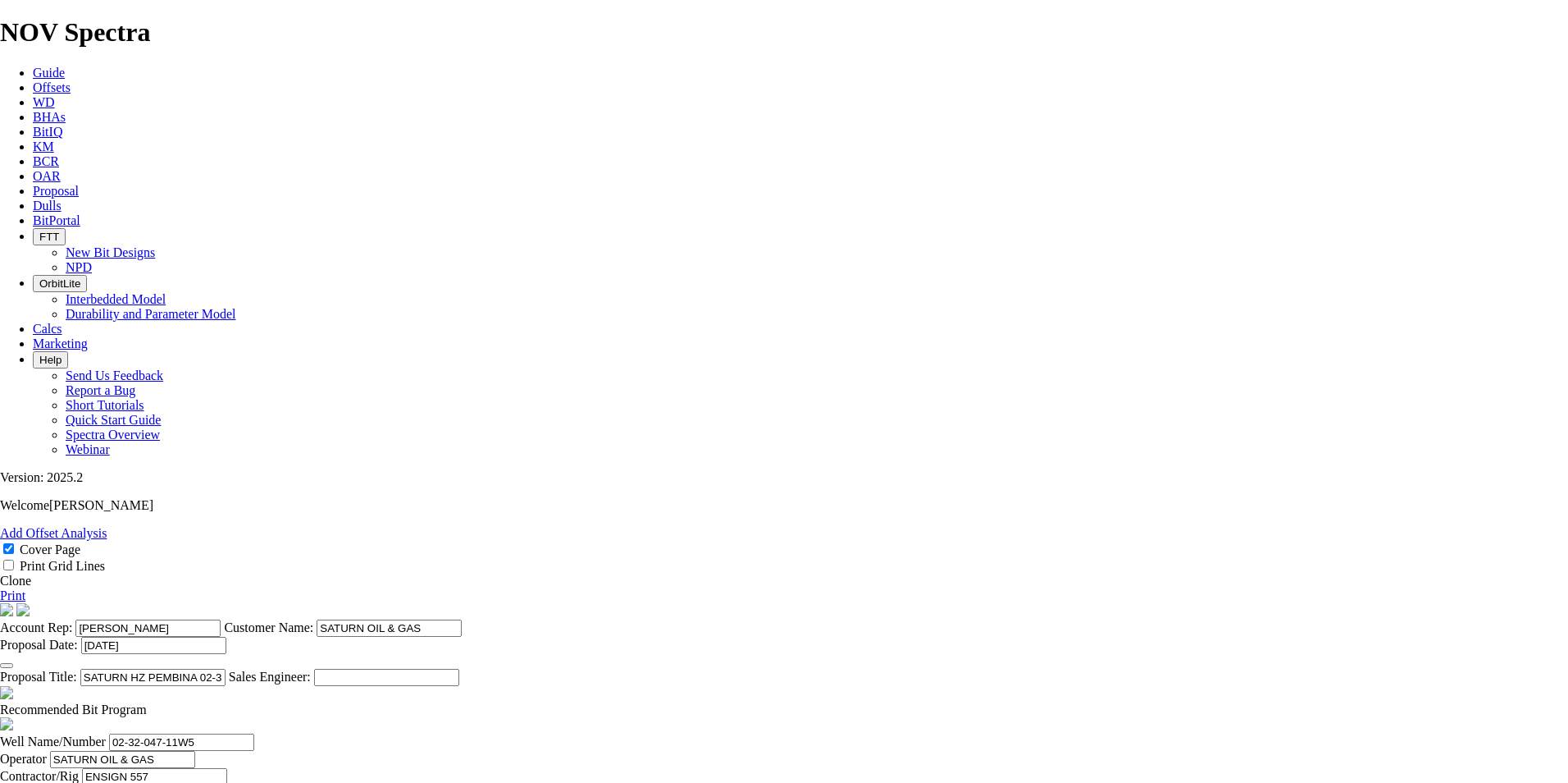
type input "TK63-B3"
click at [26, 588] on link "Print" at bounding box center [13, 595] width 26 height 14
